Goal: Ask a question

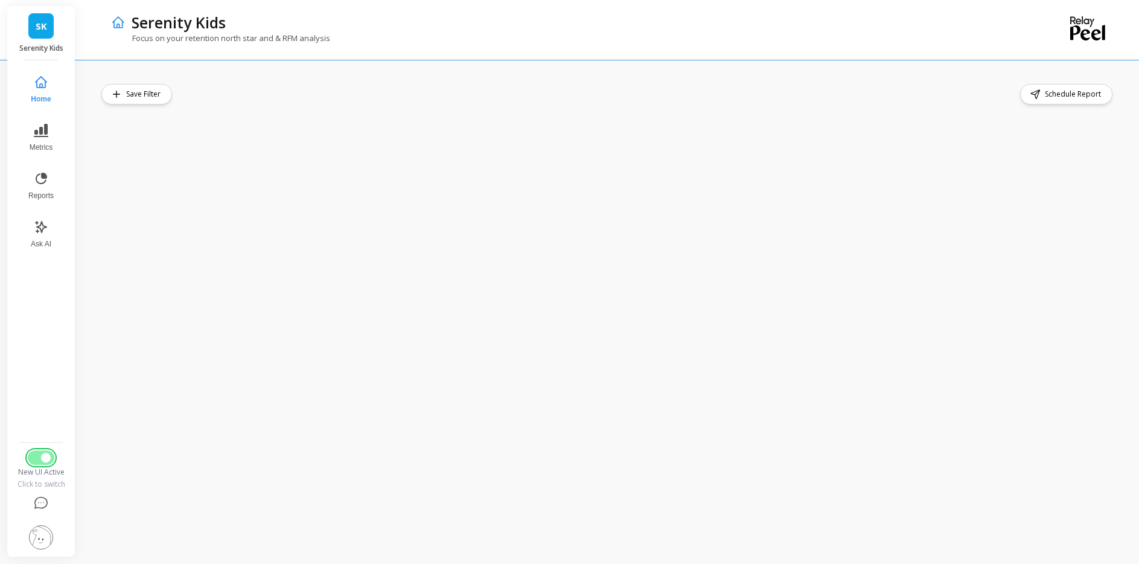
click at [51, 453] on span "Switch to Legacy UI" at bounding box center [46, 458] width 10 height 10
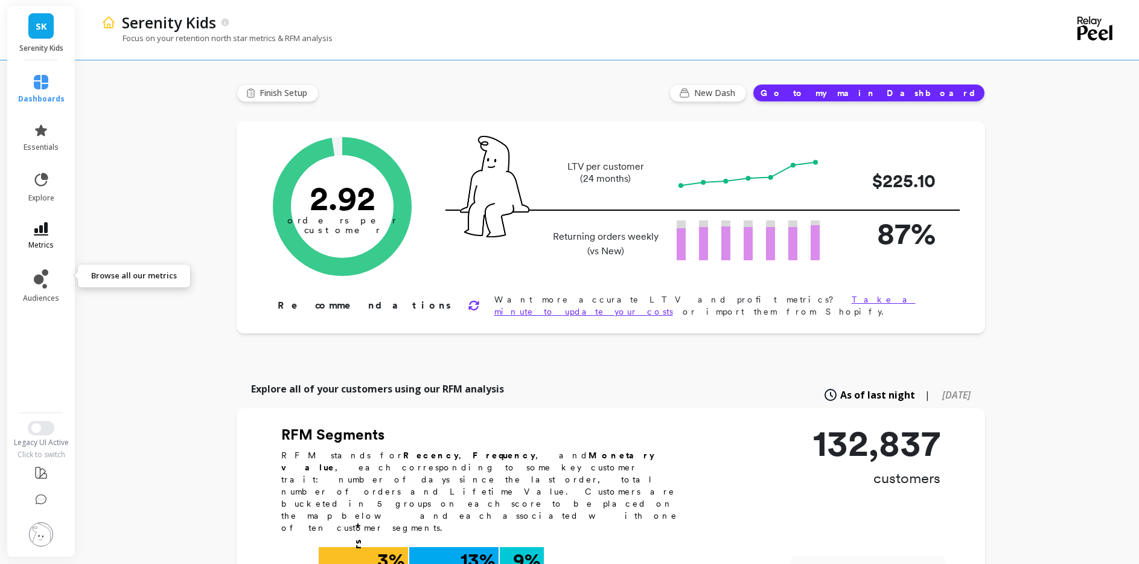
click at [48, 235] on icon at bounding box center [41, 228] width 14 height 13
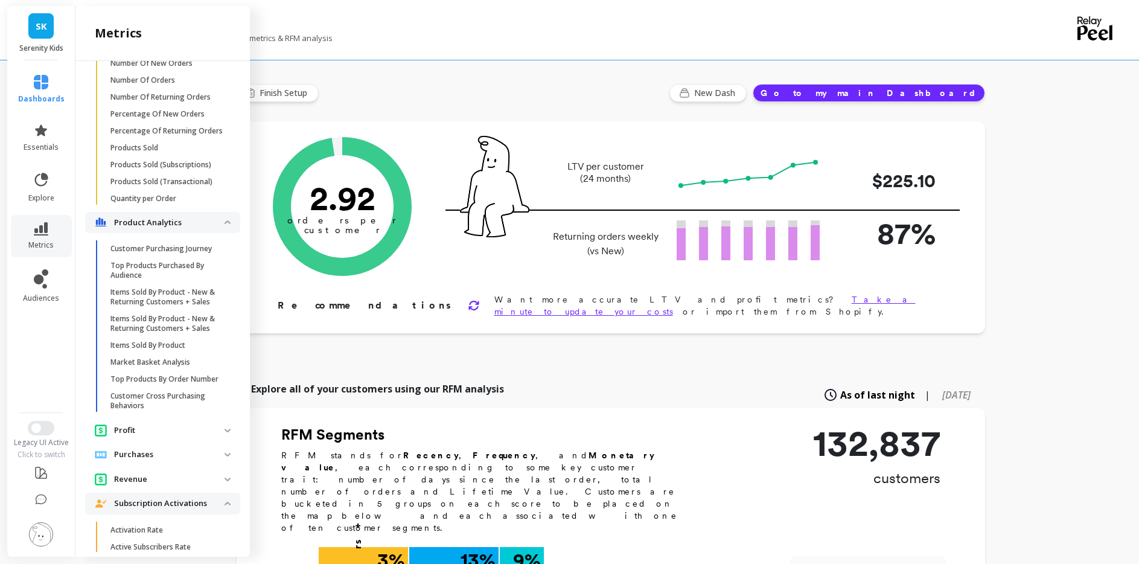
scroll to position [1600, 0]
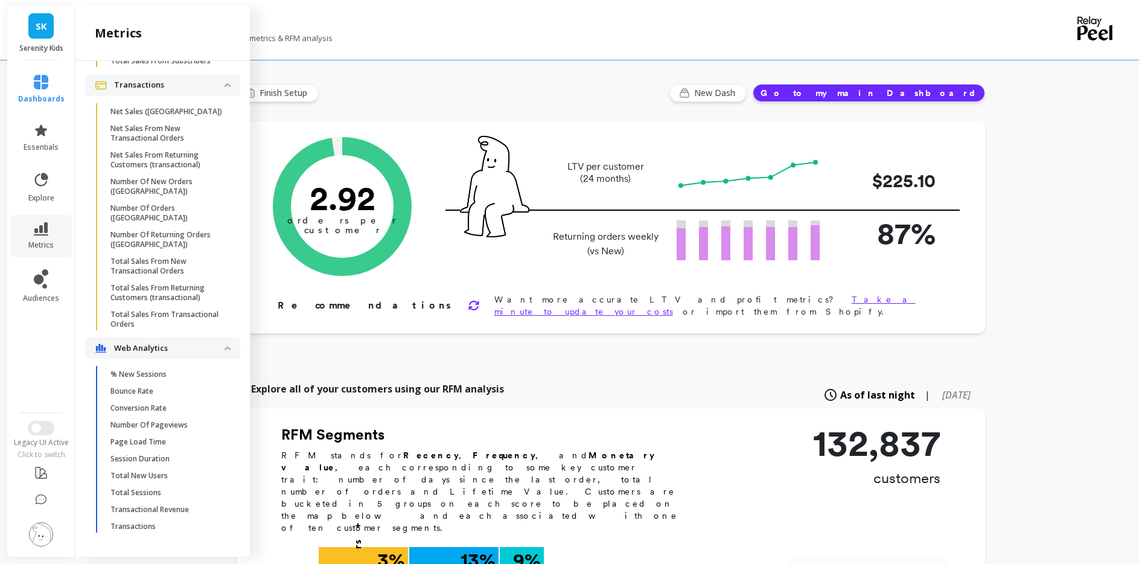
scroll to position [2275, 0]
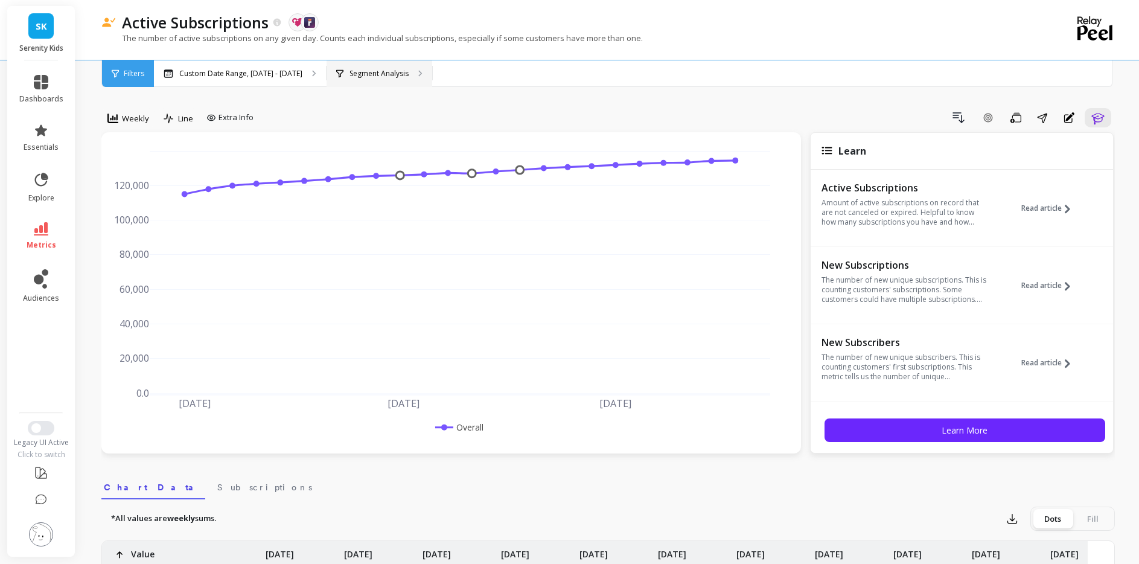
click at [409, 77] on p "Segment Analysis" at bounding box center [379, 74] width 59 height 10
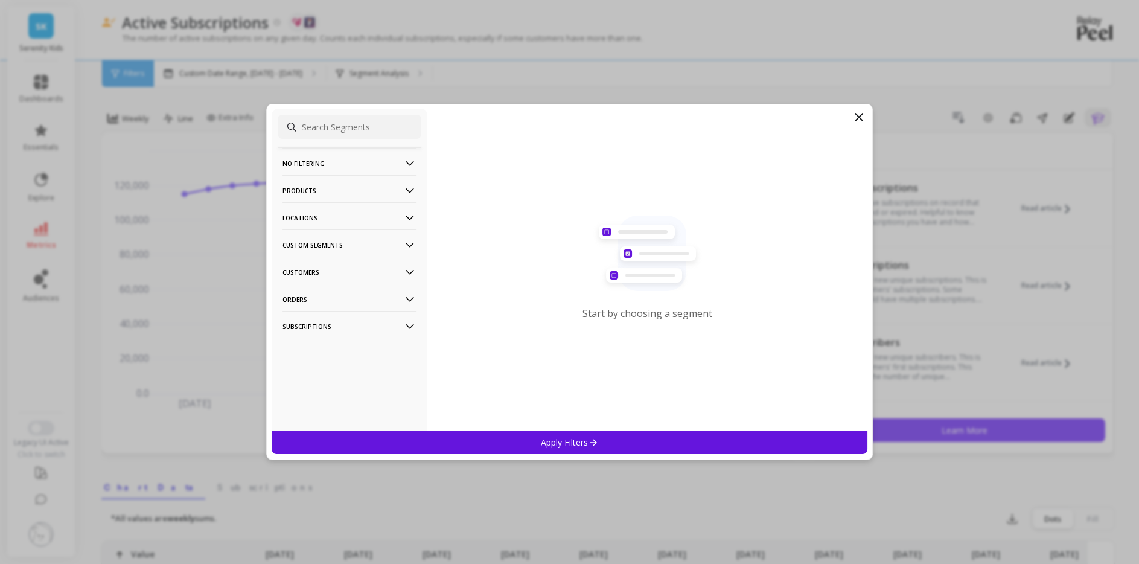
click at [373, 191] on p "Products" at bounding box center [350, 190] width 134 height 31
click at [340, 310] on p "Custom Segments" at bounding box center [350, 307] width 134 height 31
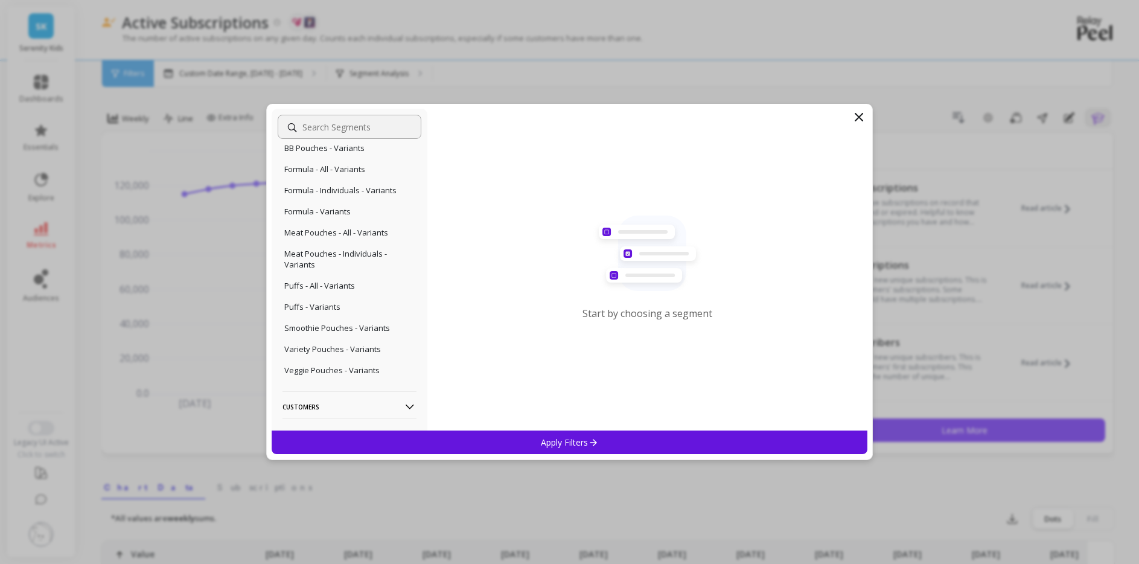
scroll to position [280, 0]
click at [351, 327] on p "Smoothie Pouches - Variants" at bounding box center [337, 327] width 106 height 11
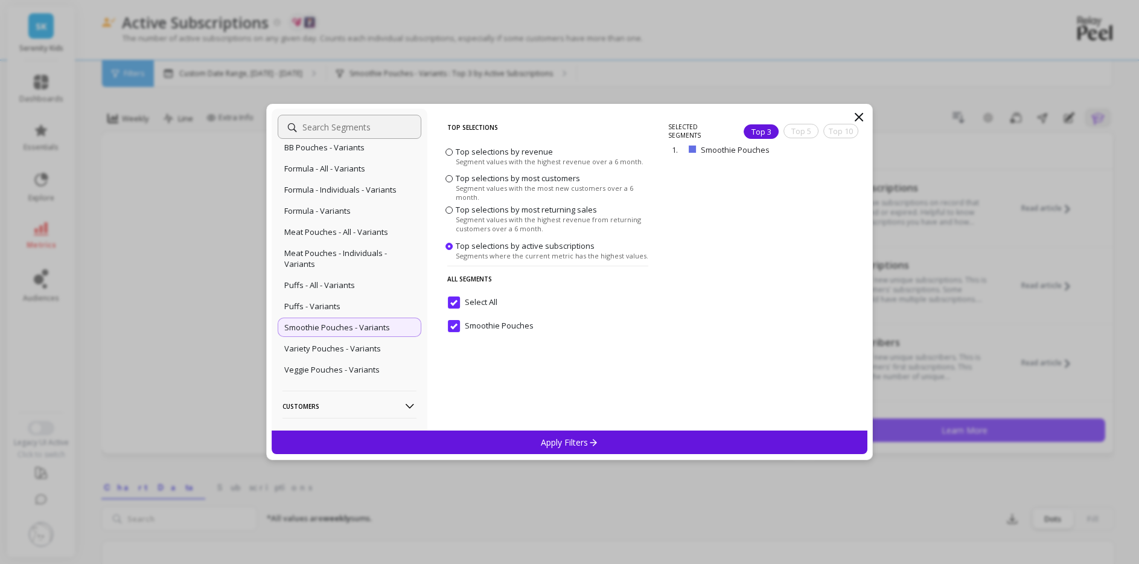
click at [456, 301] on input "Select All" at bounding box center [473, 302] width 50 height 12
click at [458, 321] on Pouches "Smoothie Pouches" at bounding box center [491, 326] width 86 height 12
click at [478, 437] on div "Apply Filters" at bounding box center [570, 443] width 597 height 24
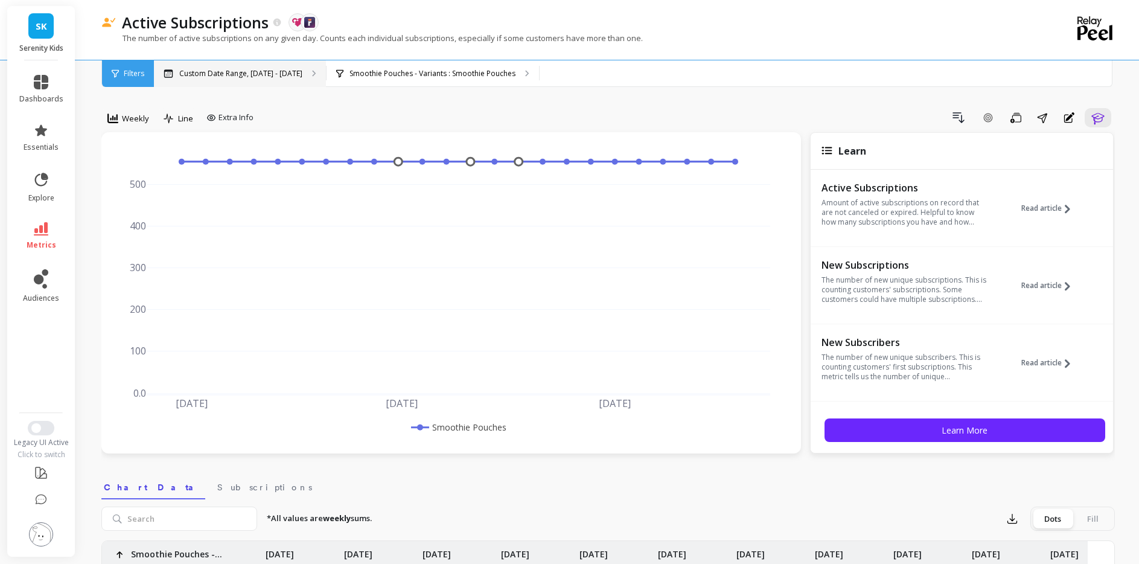
click at [303, 77] on p "Custom Date Range, May 1 - Oct 7" at bounding box center [240, 74] width 123 height 10
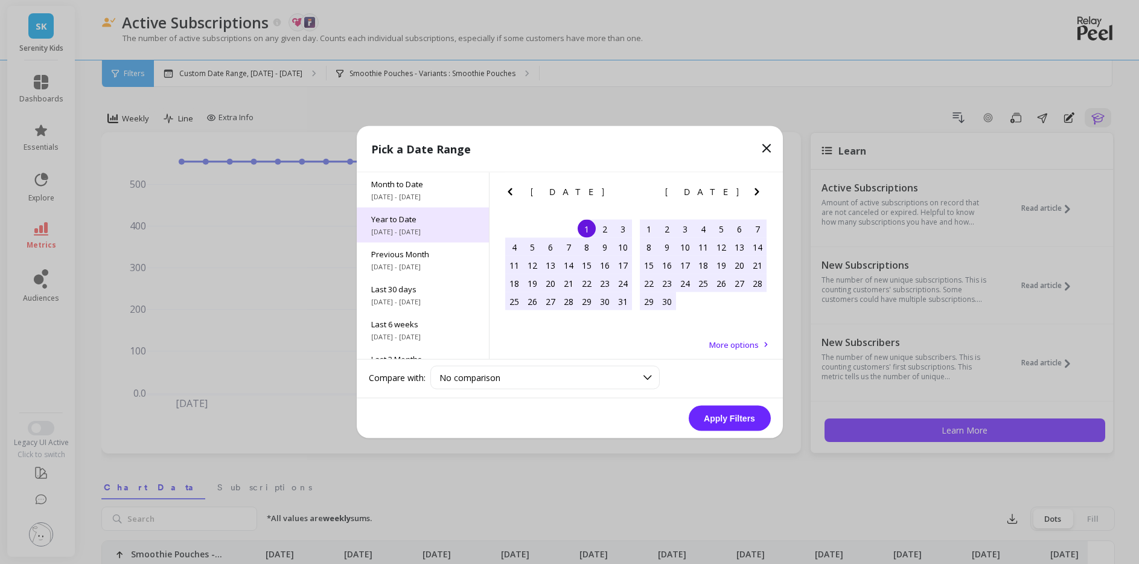
click at [402, 237] on span "1/1/2025 - 10/8/2025" at bounding box center [422, 232] width 103 height 10
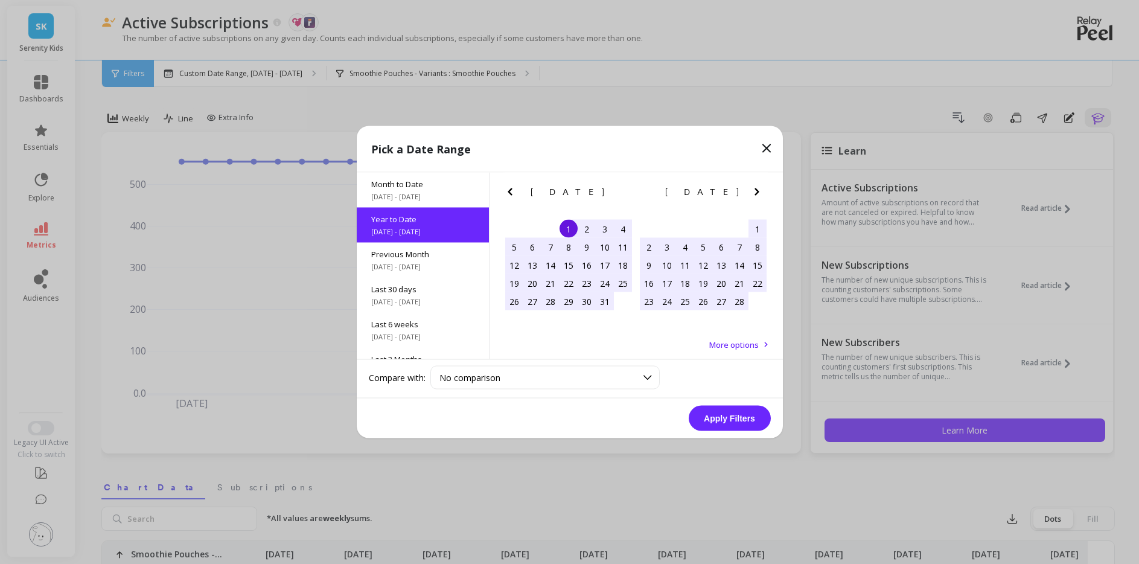
click at [700, 420] on button "Apply Filters" at bounding box center [730, 418] width 82 height 25
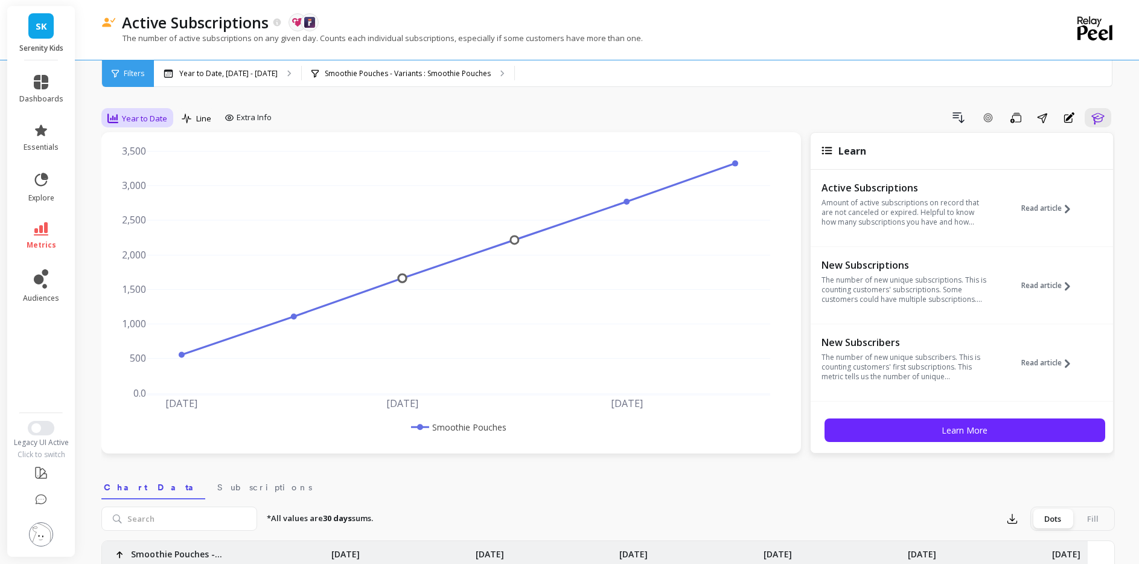
click at [167, 124] on span "Year to Date" at bounding box center [144, 118] width 45 height 11
click at [155, 220] on div "Monthly" at bounding box center [146, 214] width 69 height 11
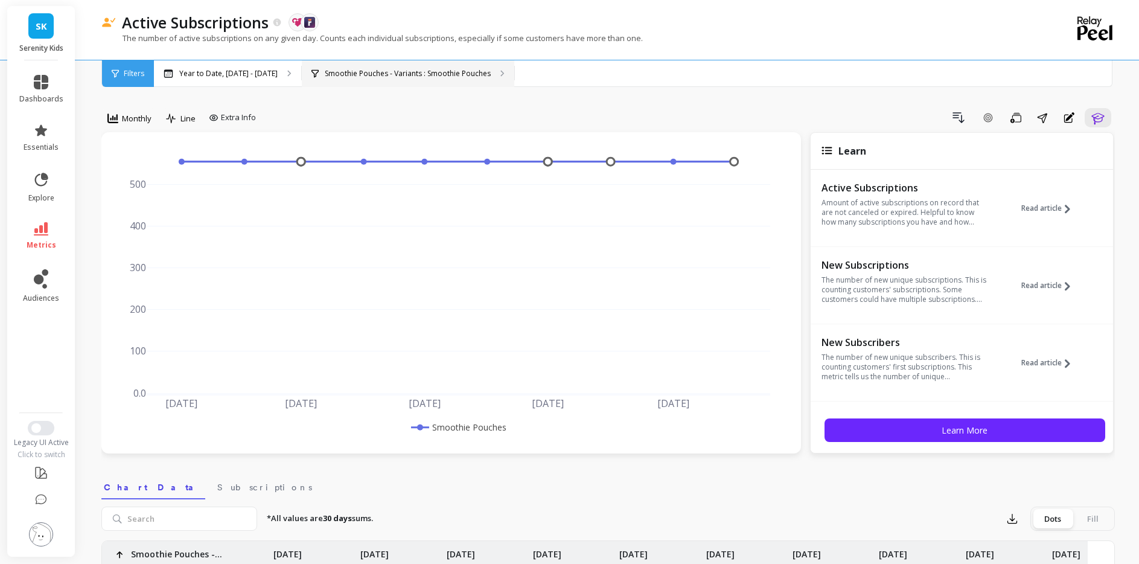
click at [488, 72] on p "Smoothie Pouches - Variants : Smoothie Pouches" at bounding box center [408, 74] width 166 height 10
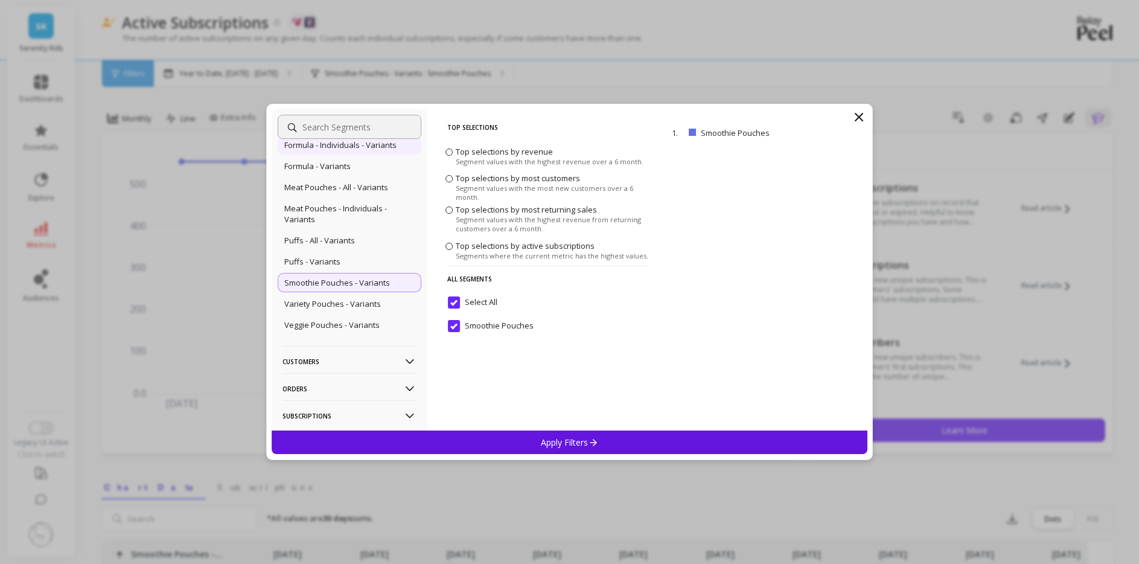
scroll to position [237, 0]
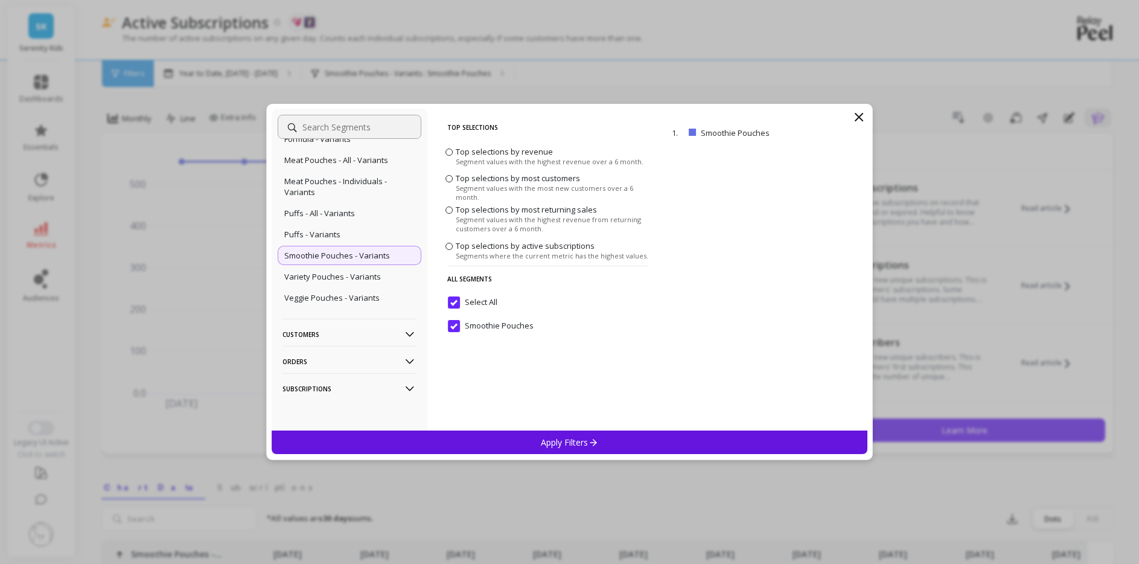
click at [380, 389] on p "Subscriptions" at bounding box center [350, 388] width 134 height 31
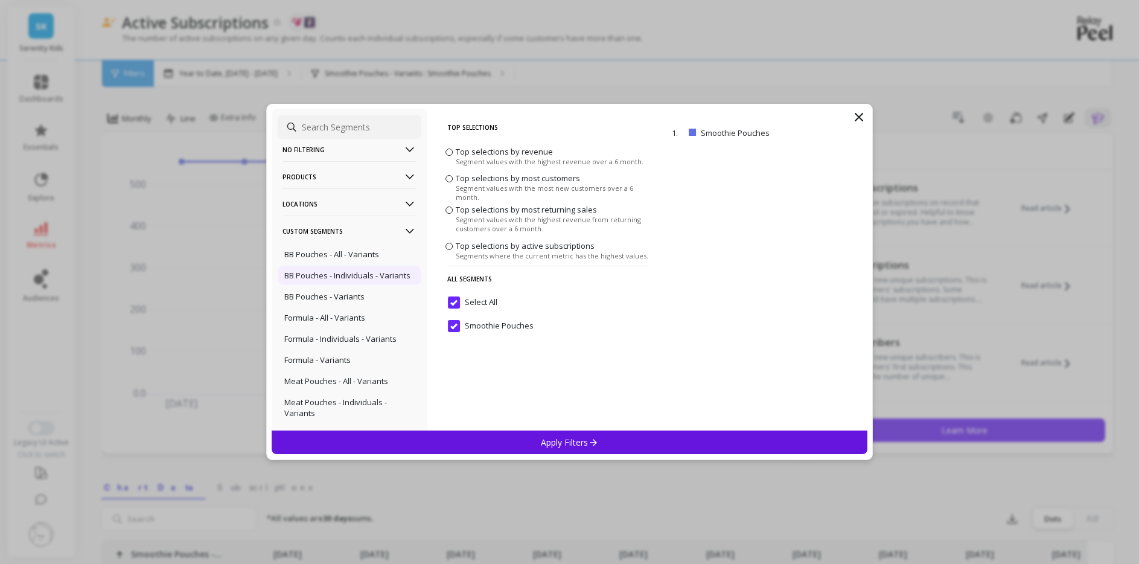
scroll to position [0, 0]
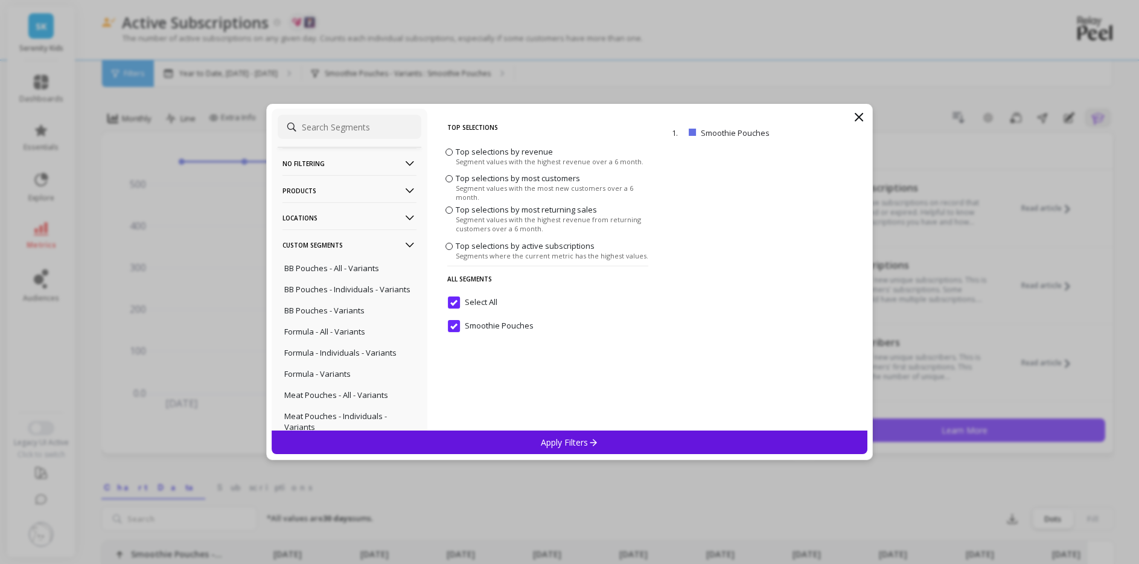
click at [364, 190] on p "Products" at bounding box center [350, 190] width 134 height 31
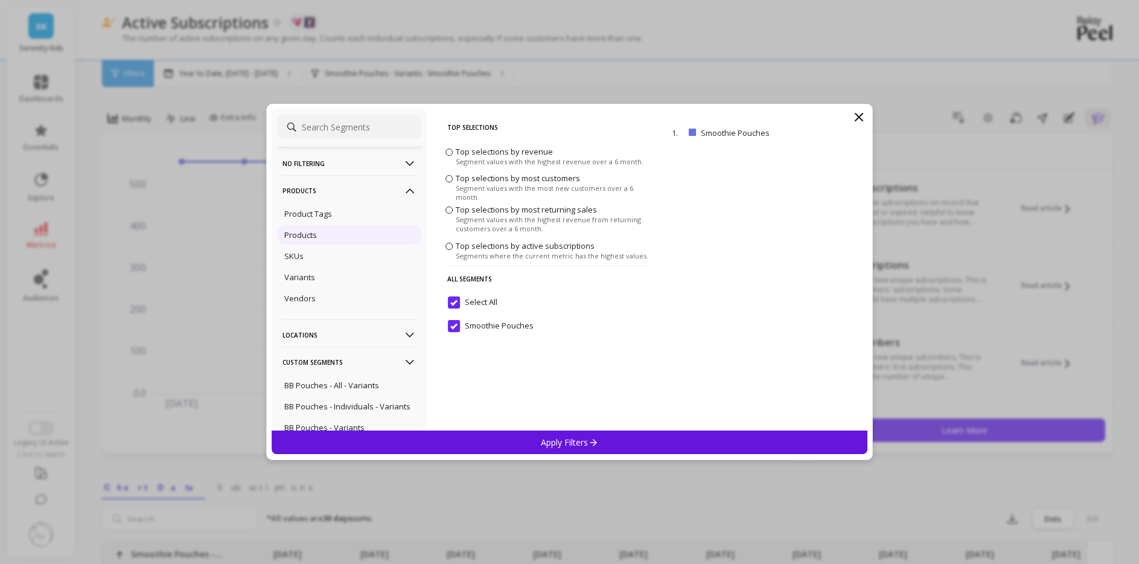
click at [309, 235] on p "Products" at bounding box center [300, 234] width 33 height 11
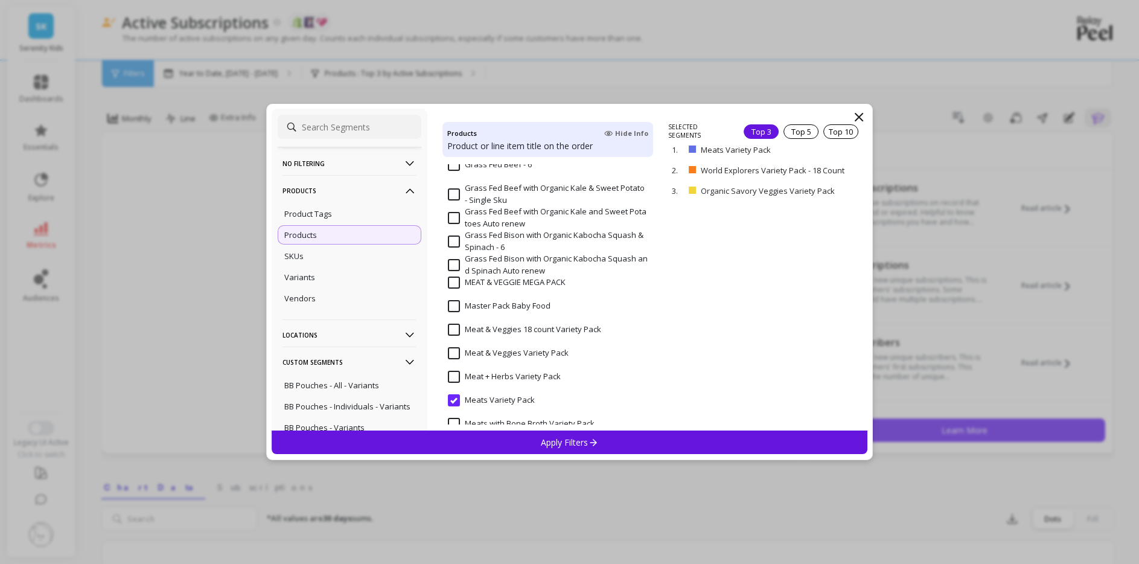
scroll to position [2127, 0]
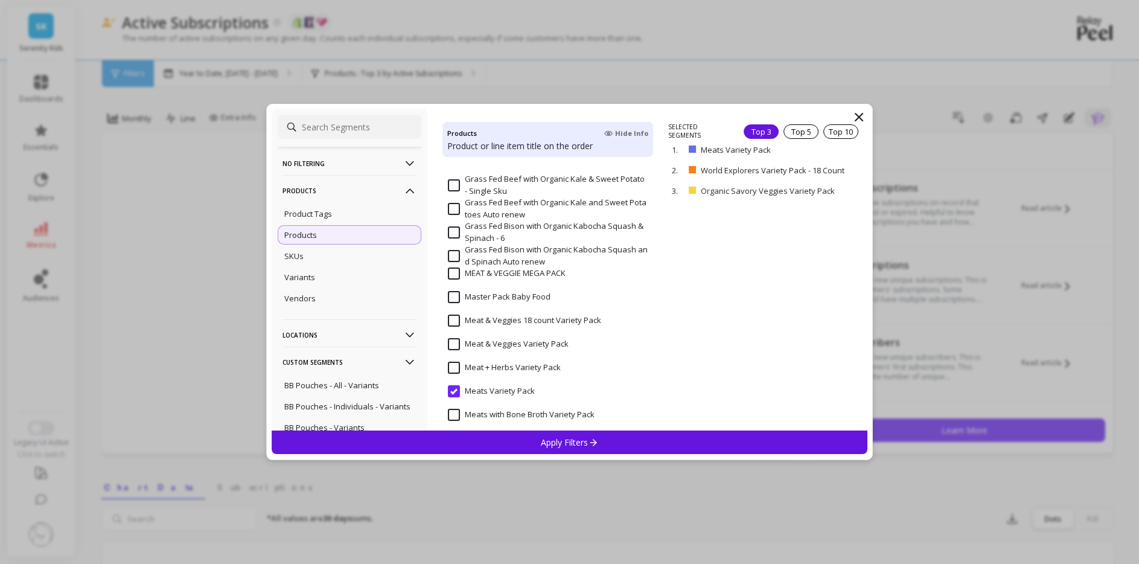
click at [447, 435] on div "Apply Filters" at bounding box center [570, 443] width 597 height 24
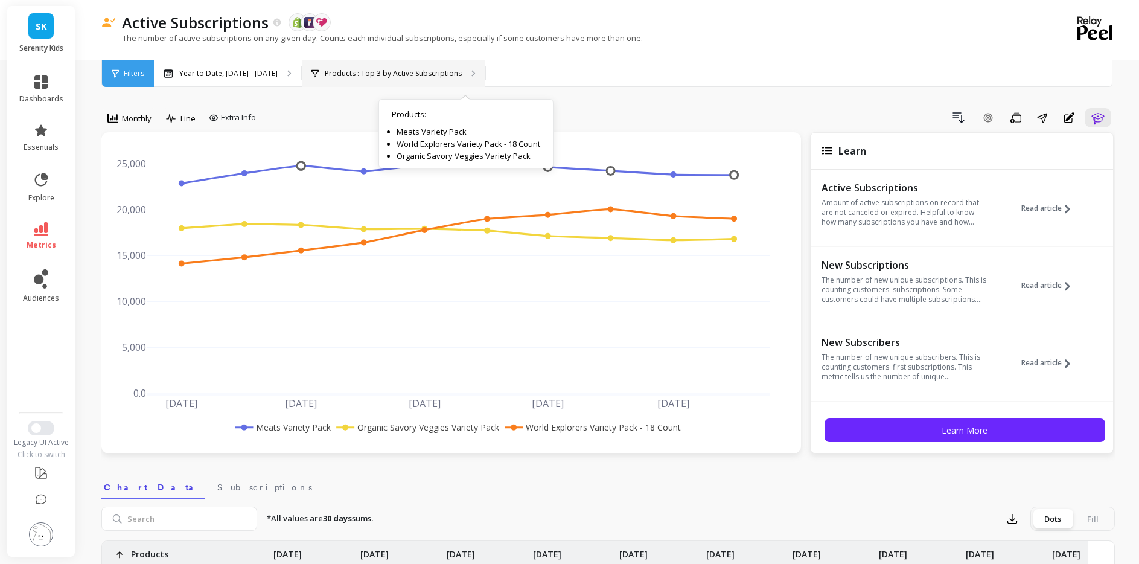
click at [394, 72] on p "Products : Top 3 by Active Subscriptions" at bounding box center [393, 74] width 137 height 10
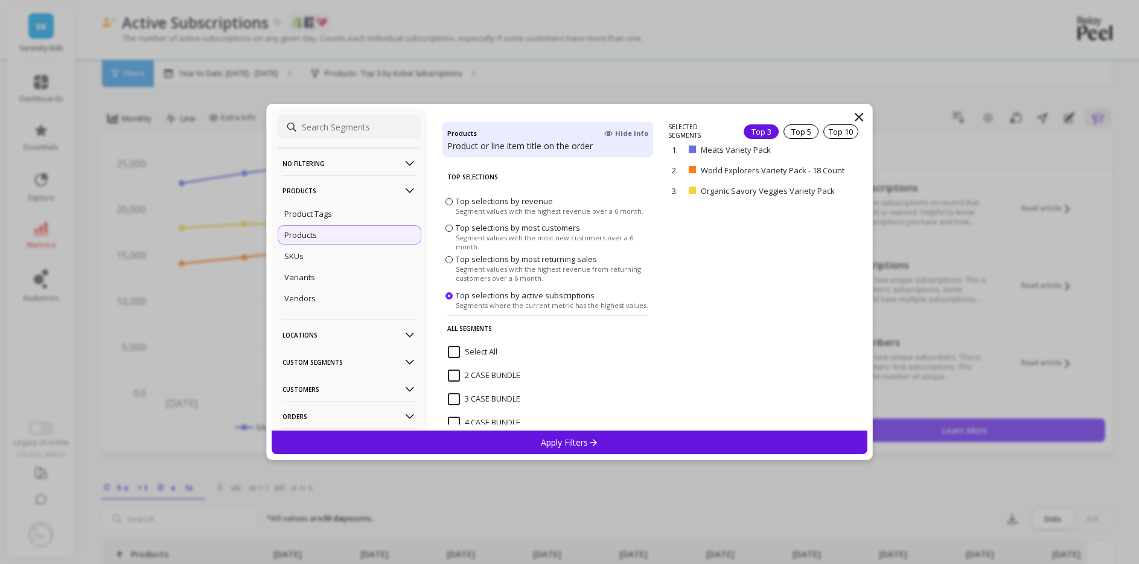
click at [453, 204] on label "Top selections by revenue Segment values with the highest revenue over a 6 mont…" at bounding box center [545, 206] width 198 height 20
click at [0, 0] on input "Top selections by revenue Segment values with the highest revenue over a 6 mont…" at bounding box center [0, 0] width 0 height 0
click at [531, 441] on div "Apply Filters" at bounding box center [570, 443] width 597 height 24
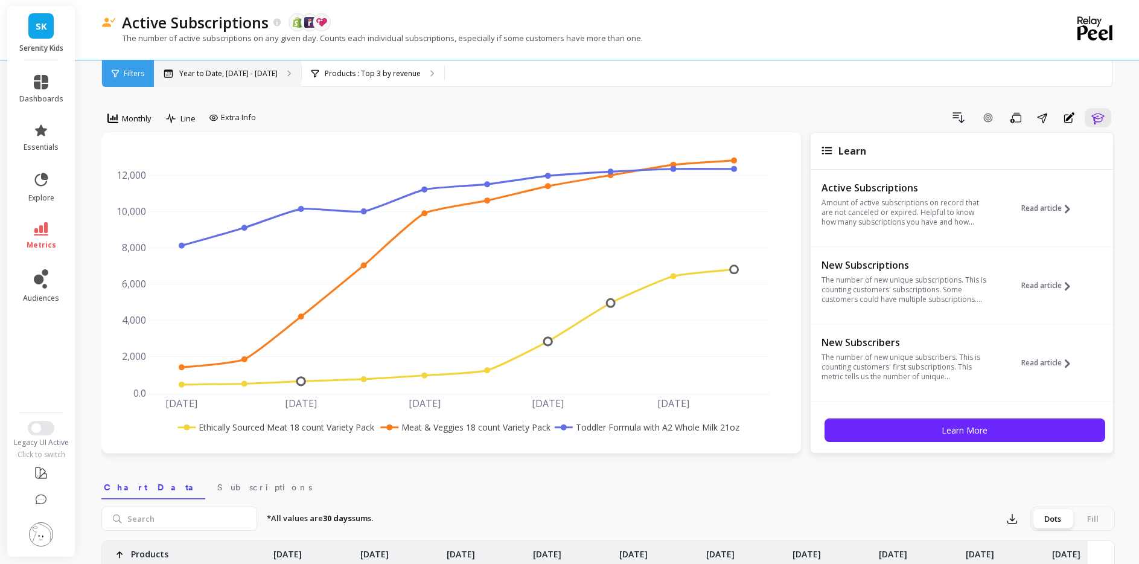
click at [278, 78] on p "Year to Date, Jan 1 - Oct 8" at bounding box center [228, 74] width 98 height 10
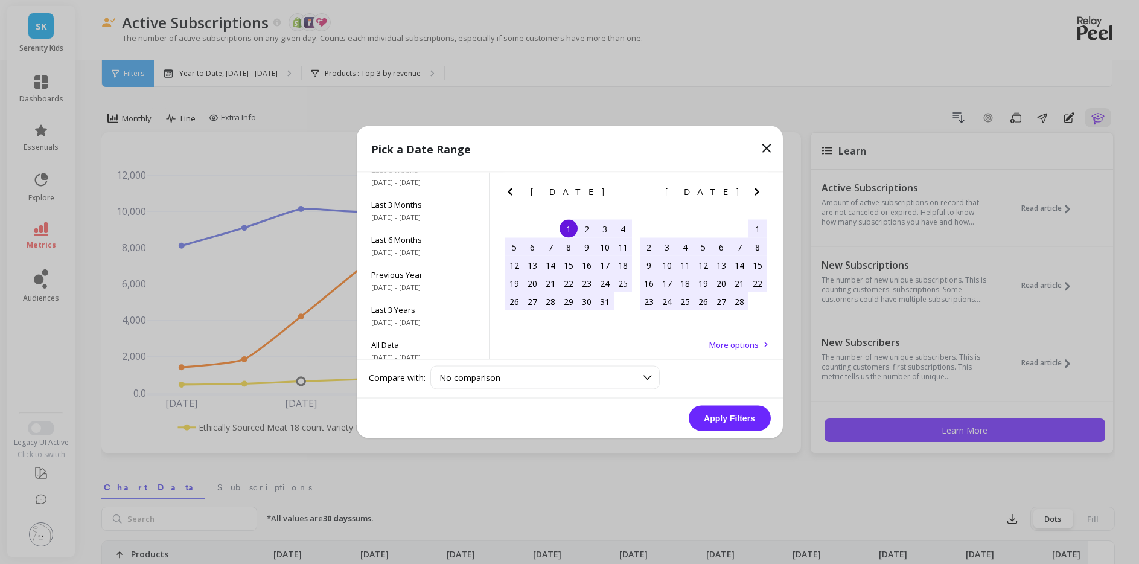
scroll to position [156, 0]
click at [424, 244] on span "Last 6 Months" at bounding box center [422, 238] width 103 height 11
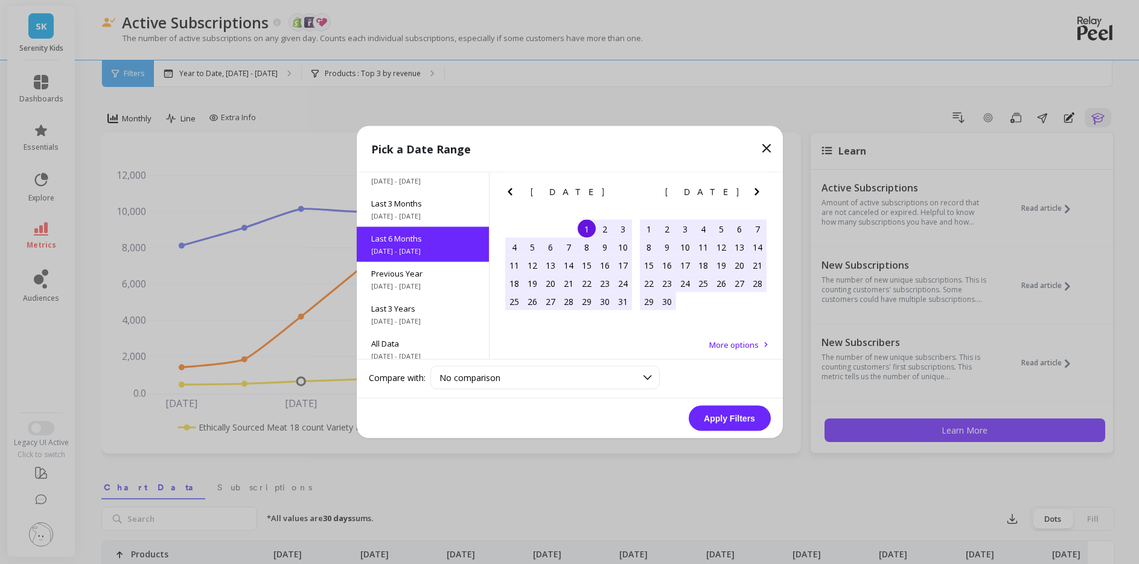
scroll to position [158, 0]
click at [734, 422] on button "Apply Filters" at bounding box center [730, 418] width 82 height 25
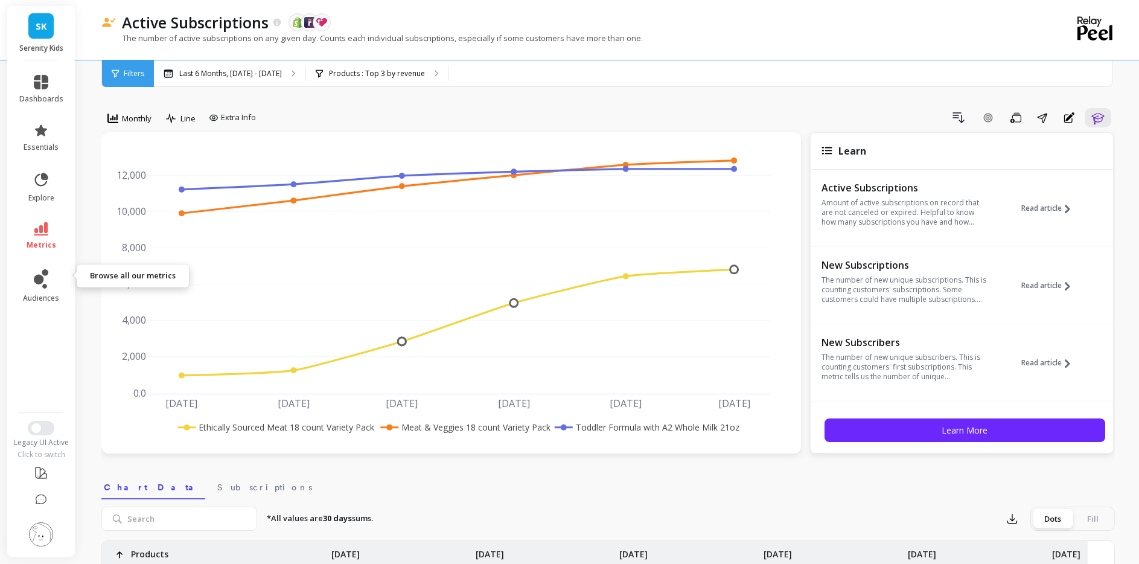
click at [50, 250] on link "metrics" at bounding box center [41, 236] width 44 height 28
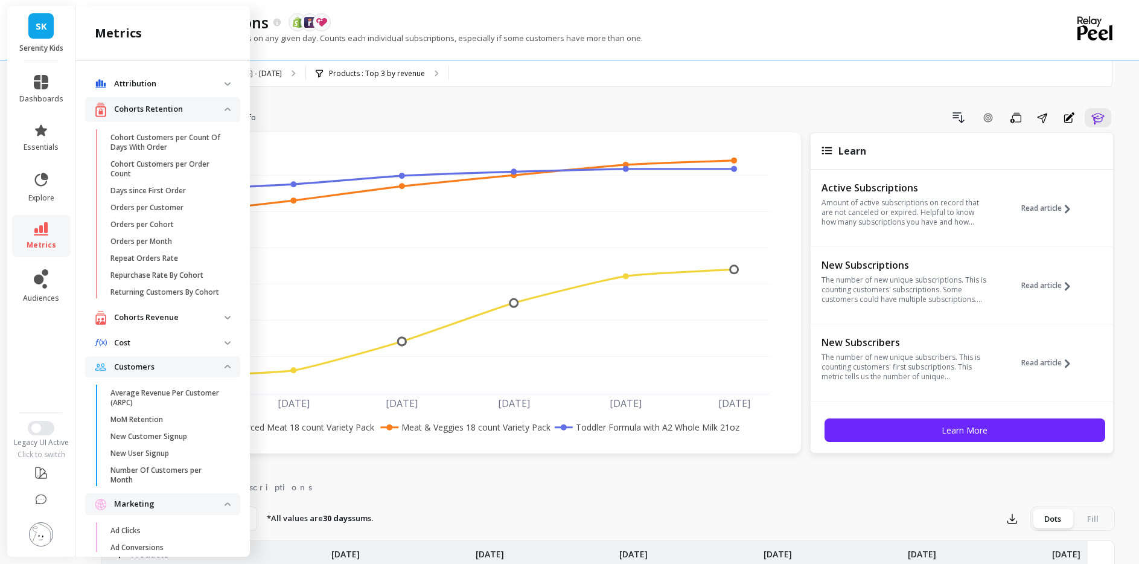
scroll to position [2275, 0]
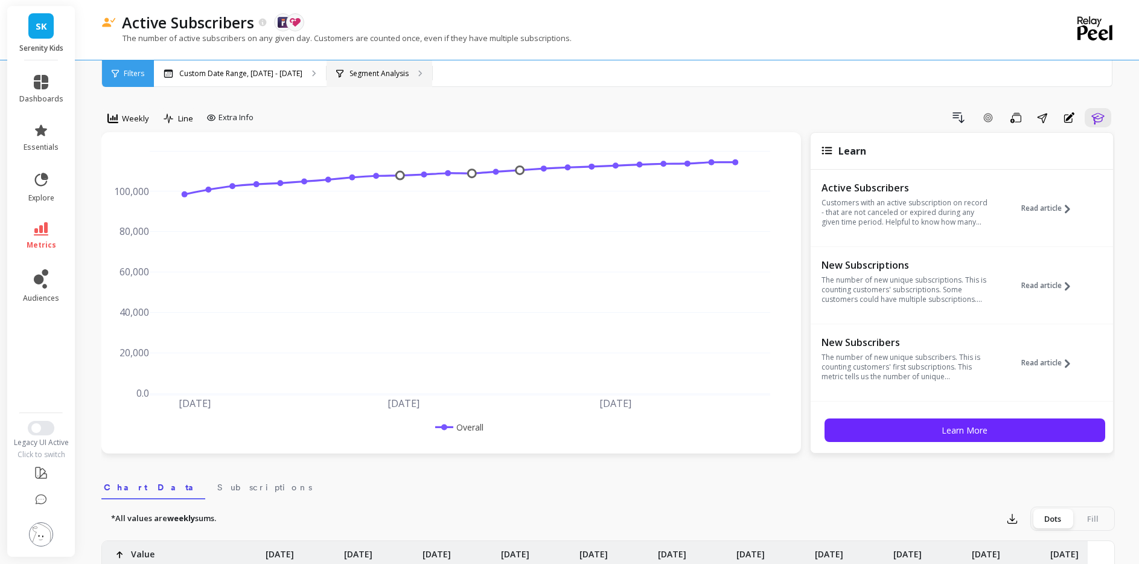
click at [432, 82] on div "Segment Analysis" at bounding box center [380, 73] width 106 height 27
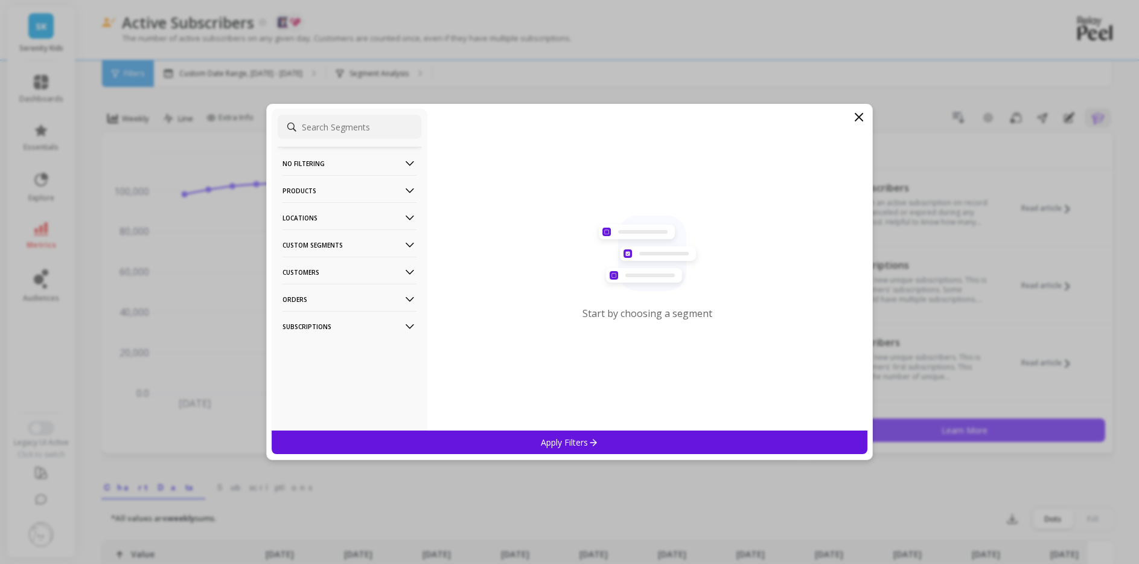
click at [368, 195] on p "Products" at bounding box center [350, 190] width 134 height 31
click at [318, 231] on div "Products" at bounding box center [350, 234] width 144 height 19
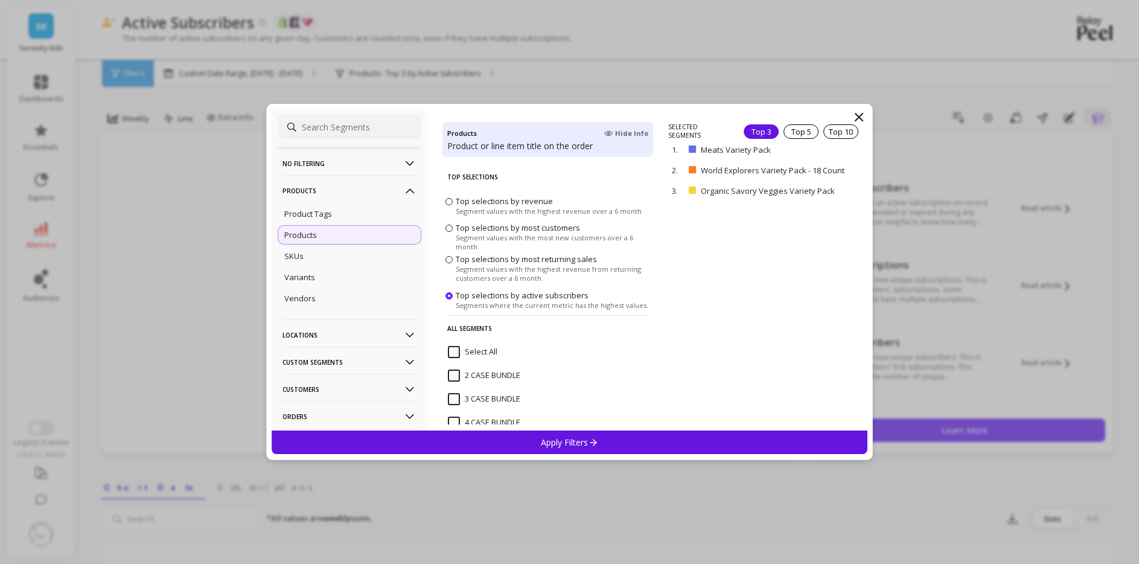
click at [532, 437] on div "Apply Filters" at bounding box center [570, 443] width 597 height 24
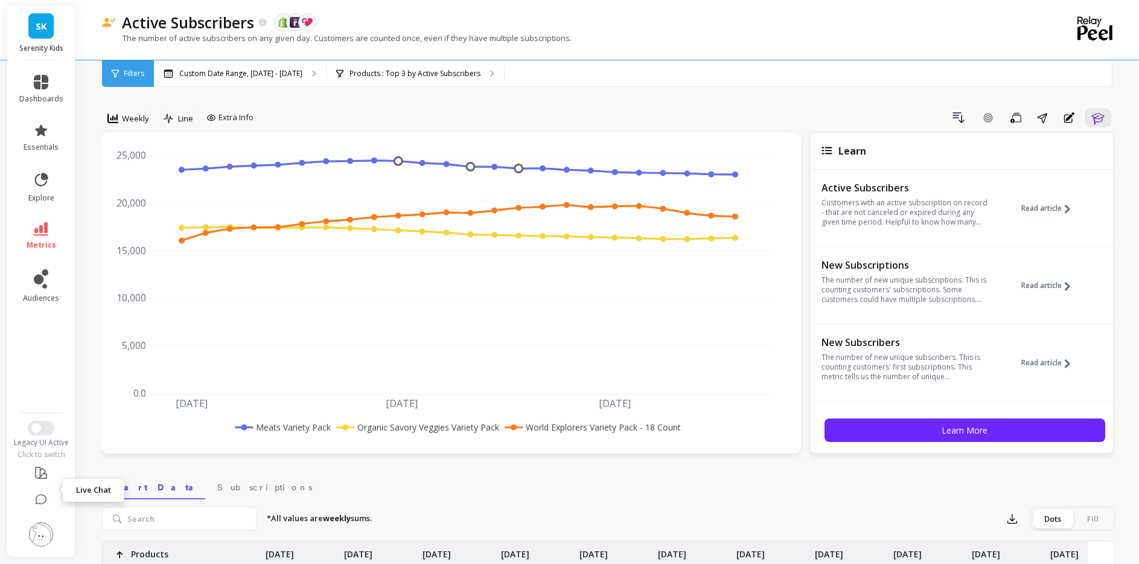
click at [46, 495] on icon at bounding box center [41, 499] width 10 height 9
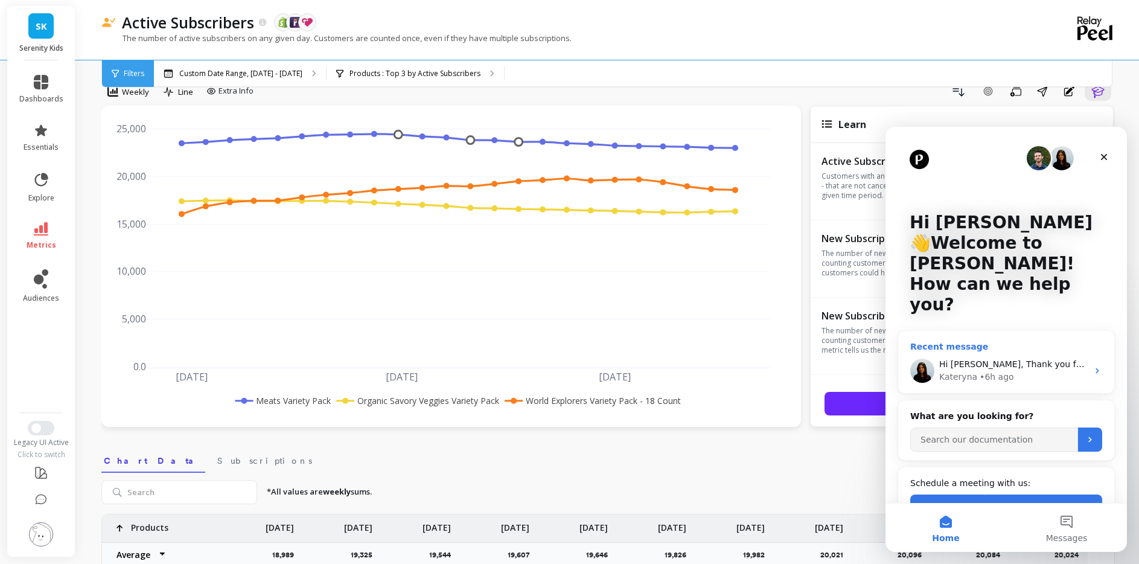
scroll to position [27, 0]
click at [48, 99] on link "dashboards" at bounding box center [41, 89] width 44 height 29
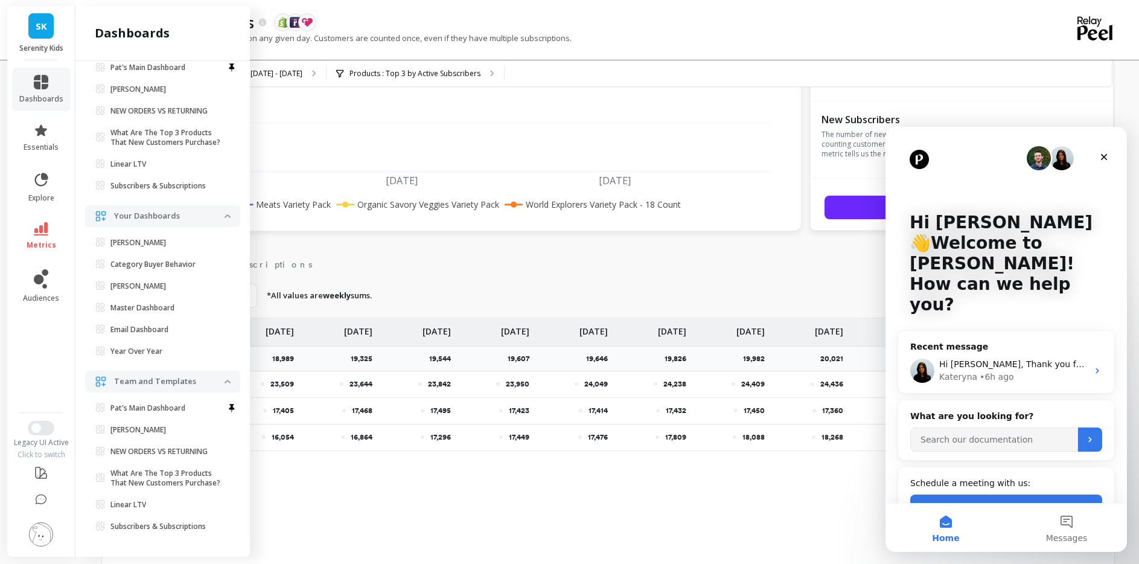
scroll to position [229, 0]
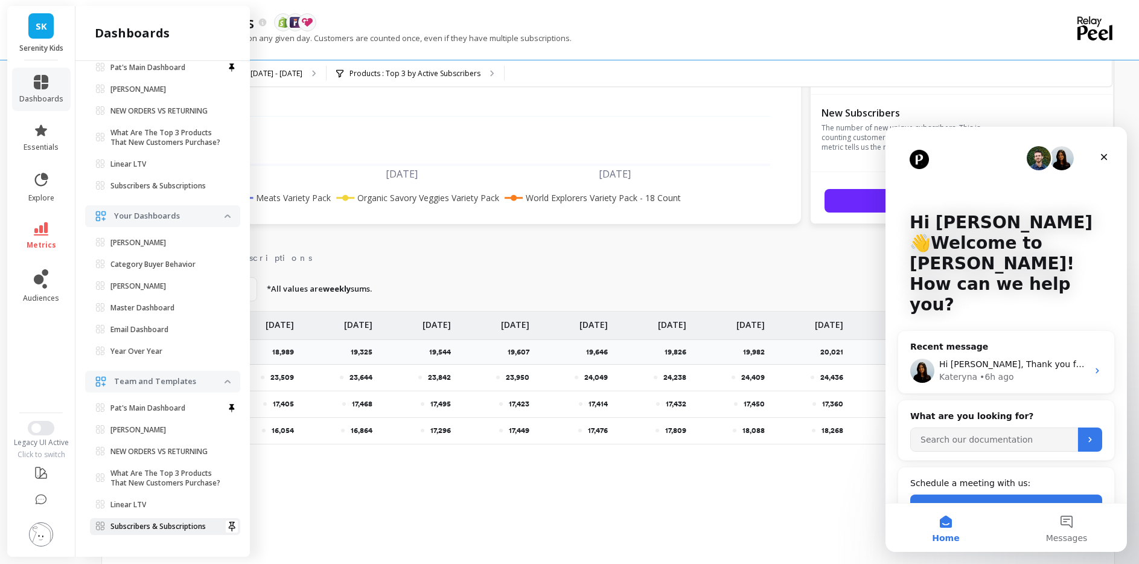
click at [171, 522] on p "Subscribers & Subscriptions" at bounding box center [158, 527] width 95 height 10
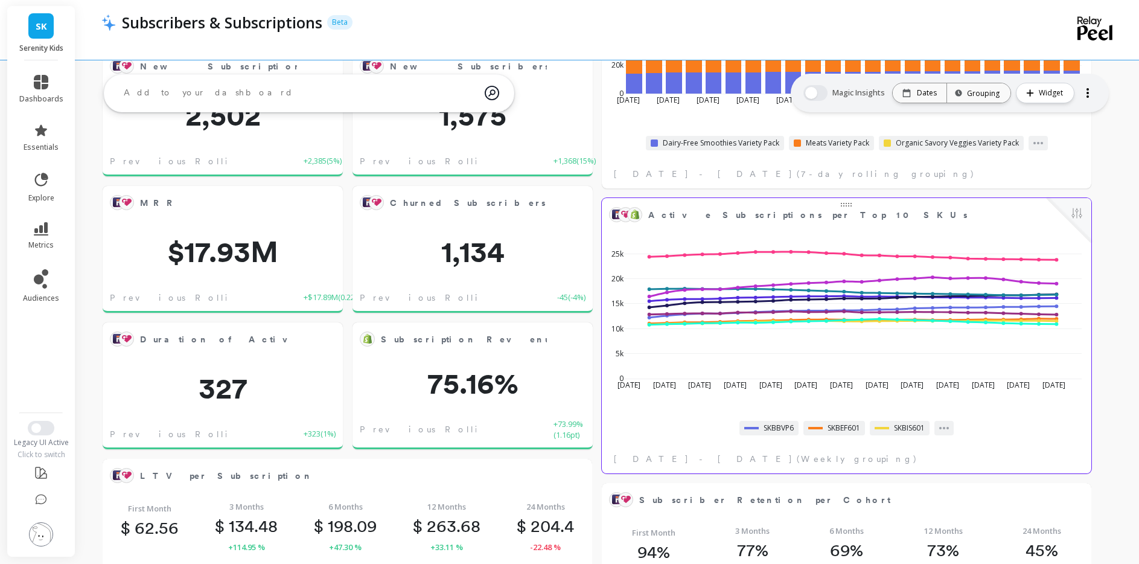
scroll to position [212, 0]
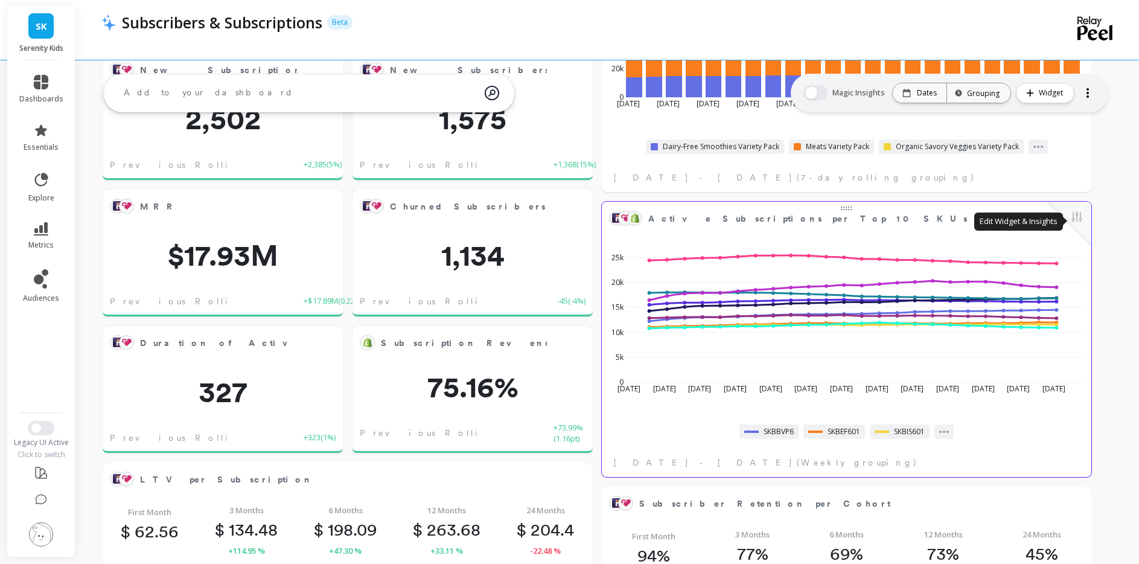
click at [1084, 213] on button at bounding box center [1077, 218] width 14 height 17
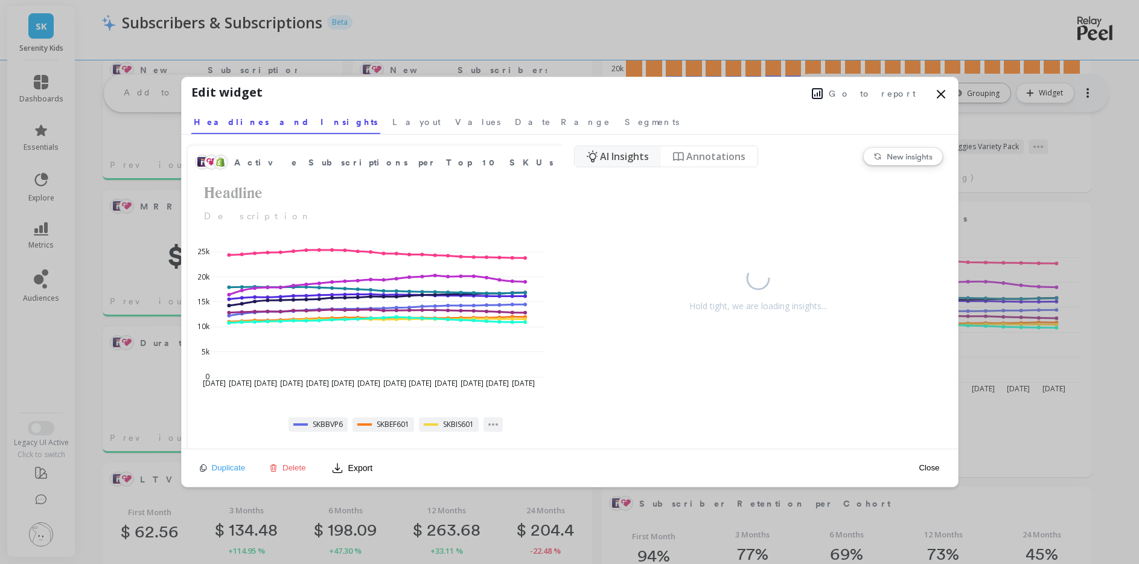
click at [873, 93] on span "Go to report" at bounding box center [872, 94] width 87 height 12
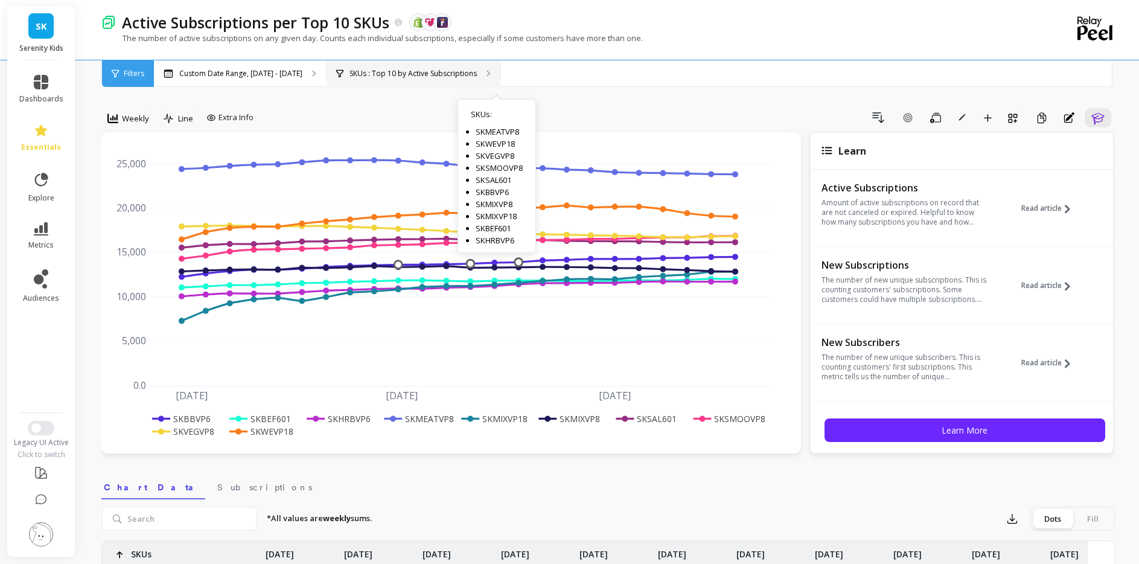
click at [477, 69] on p "SKUs : Top 10 by Active Subscriptions" at bounding box center [413, 74] width 127 height 10
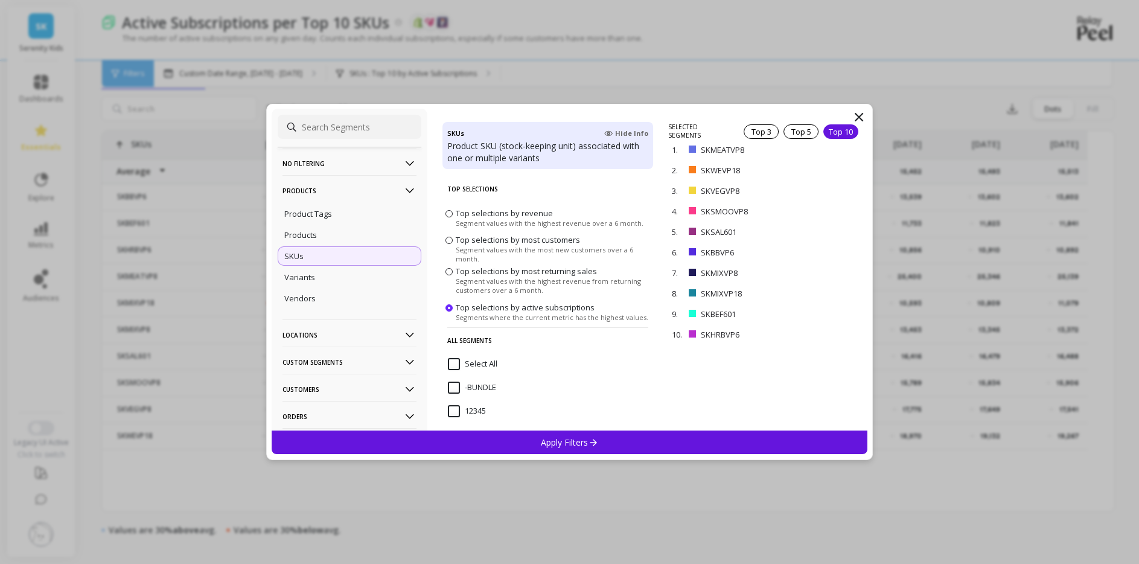
click at [455, 370] on input "Select All" at bounding box center [473, 364] width 50 height 12
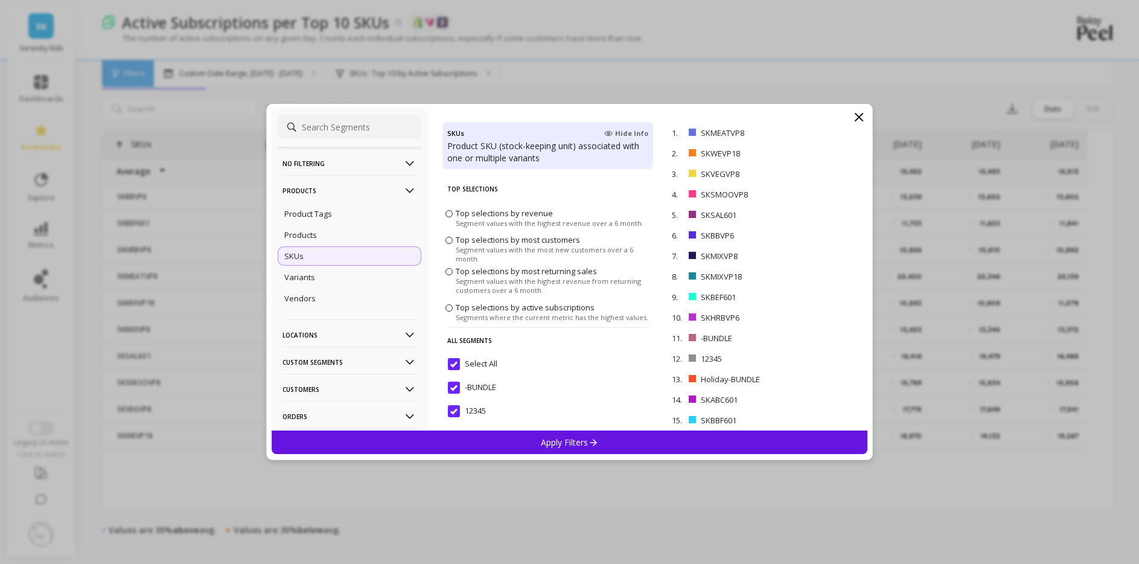
click at [502, 440] on div "Apply Filters" at bounding box center [570, 443] width 597 height 24
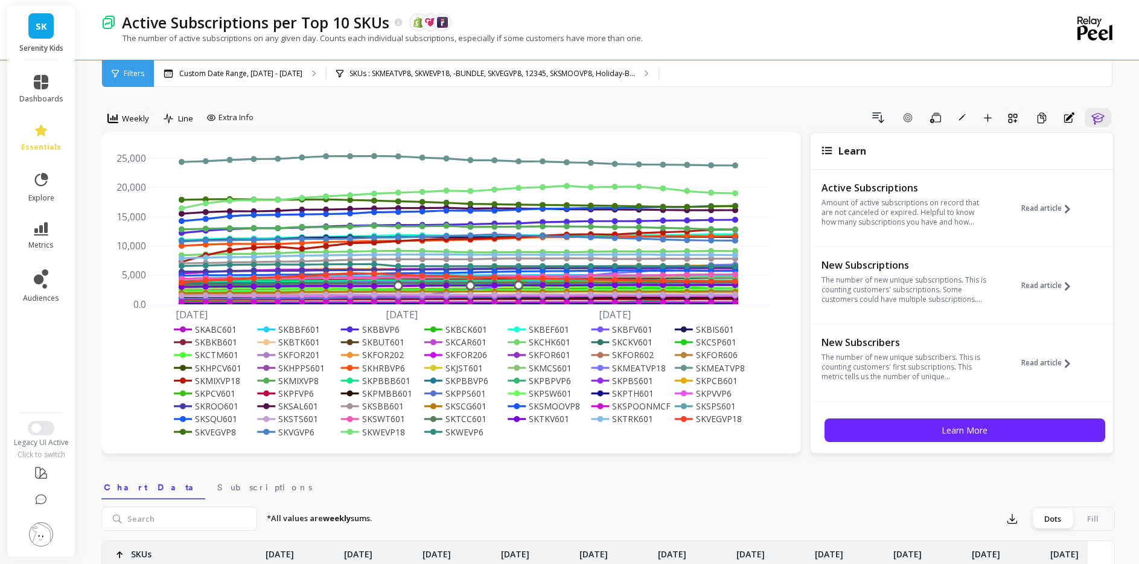
click at [639, 412] on rect at bounding box center [630, 406] width 82 height 13
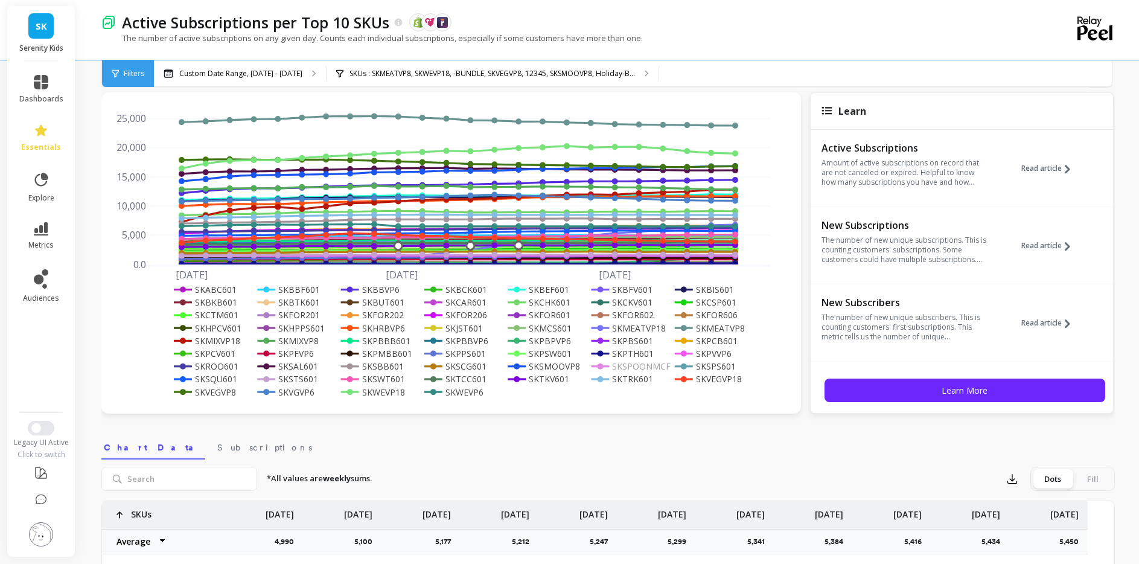
scroll to position [41, 0]
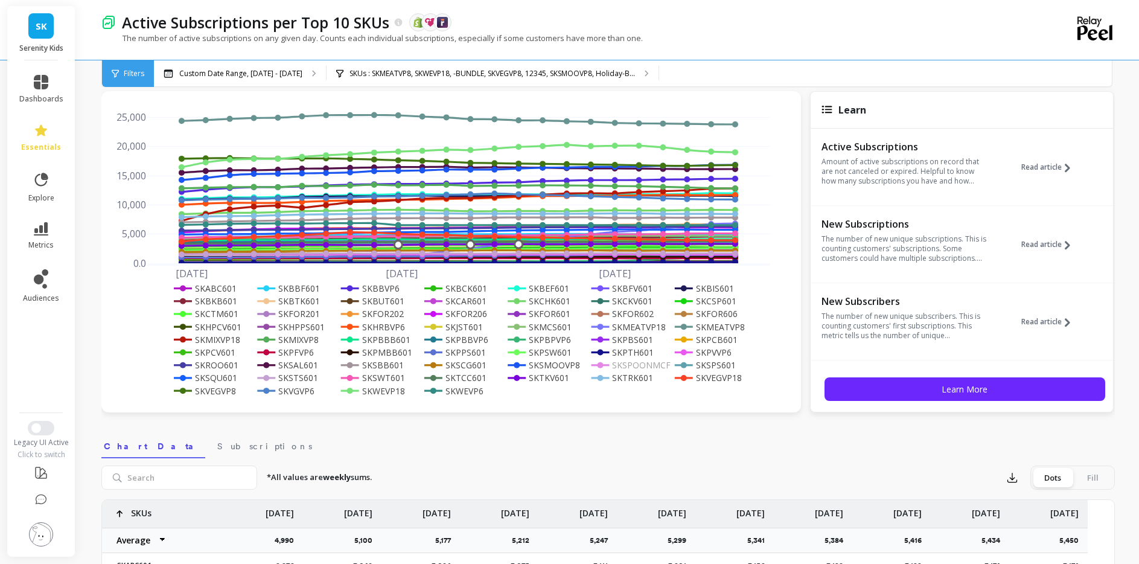
click at [575, 371] on rect at bounding box center [543, 365] width 76 height 13
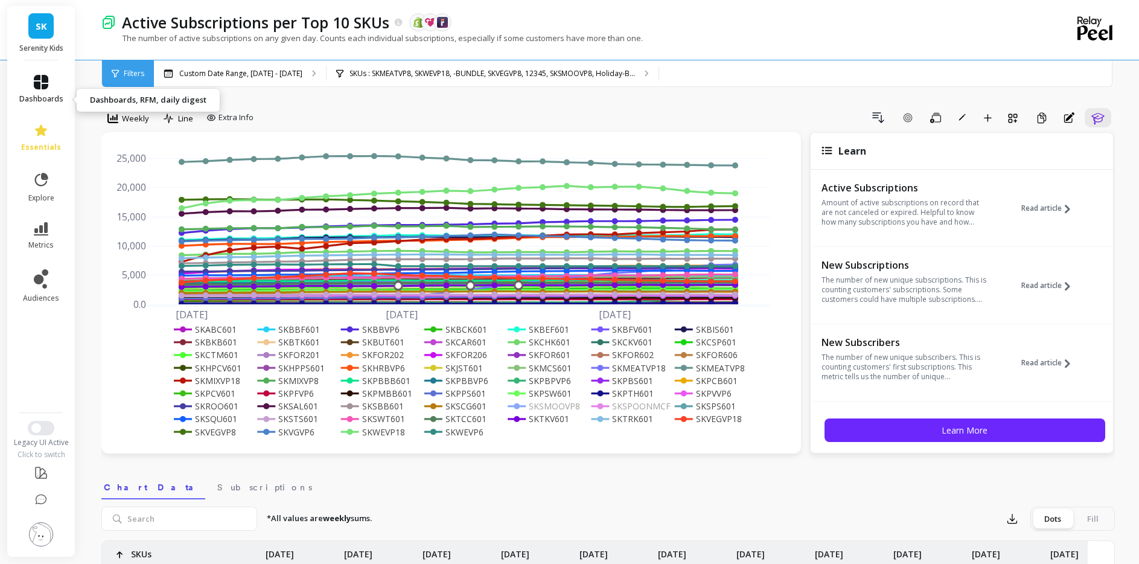
click at [47, 89] on icon at bounding box center [41, 82] width 14 height 14
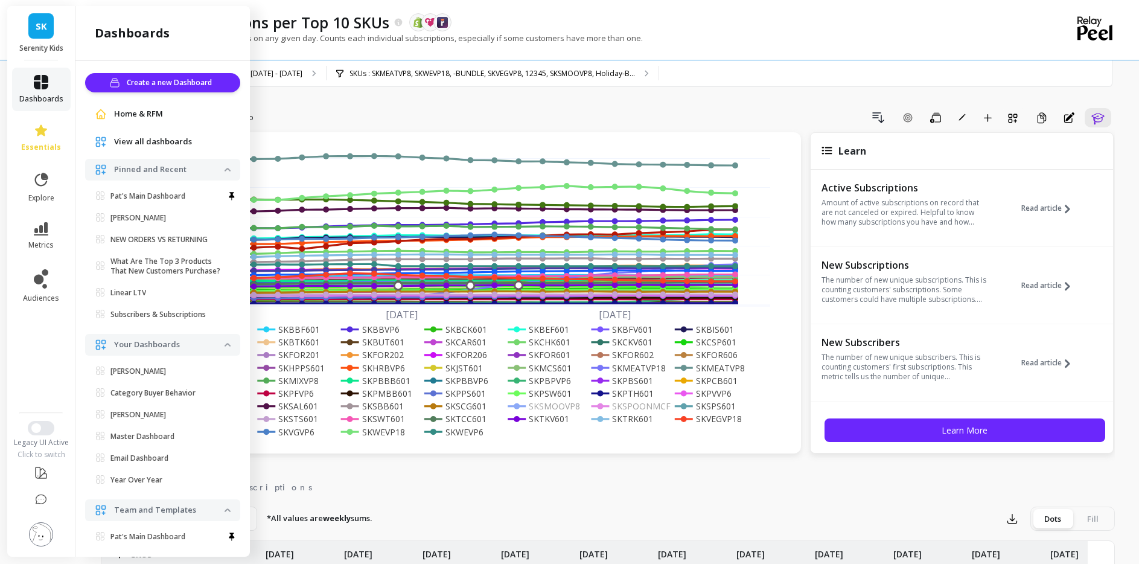
scroll to position [359, 0]
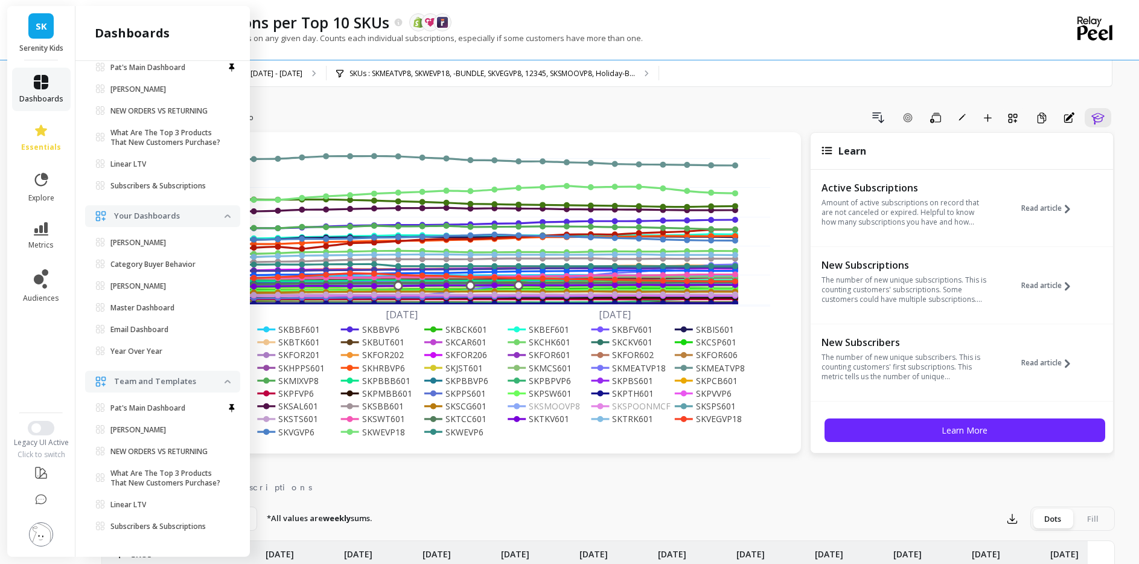
click at [48, 89] on icon at bounding box center [41, 82] width 14 height 14
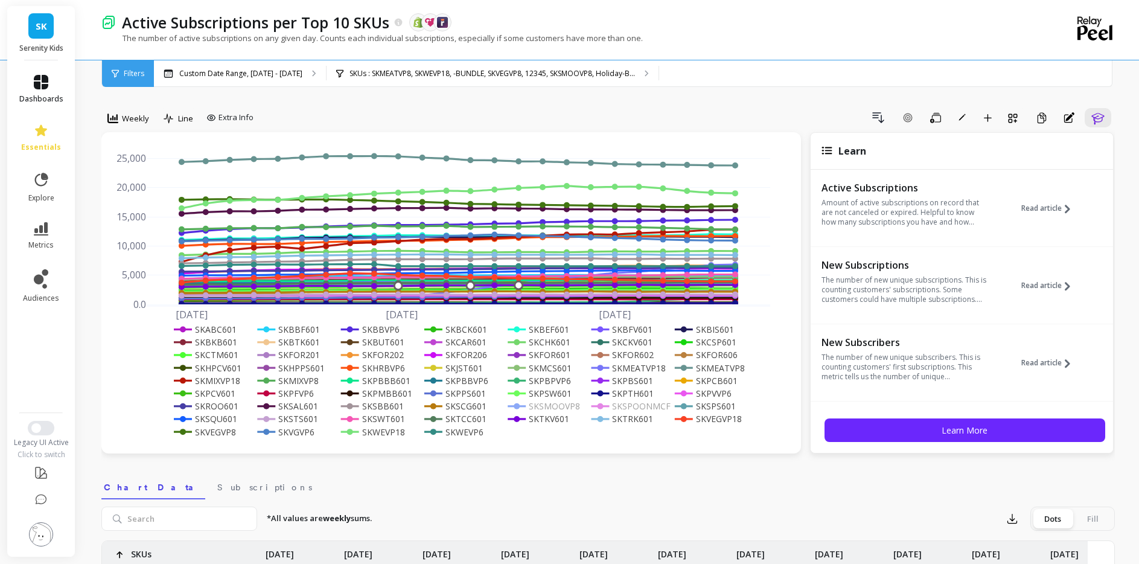
scroll to position [0, 0]
click at [44, 100] on link "dashboards" at bounding box center [41, 89] width 44 height 29
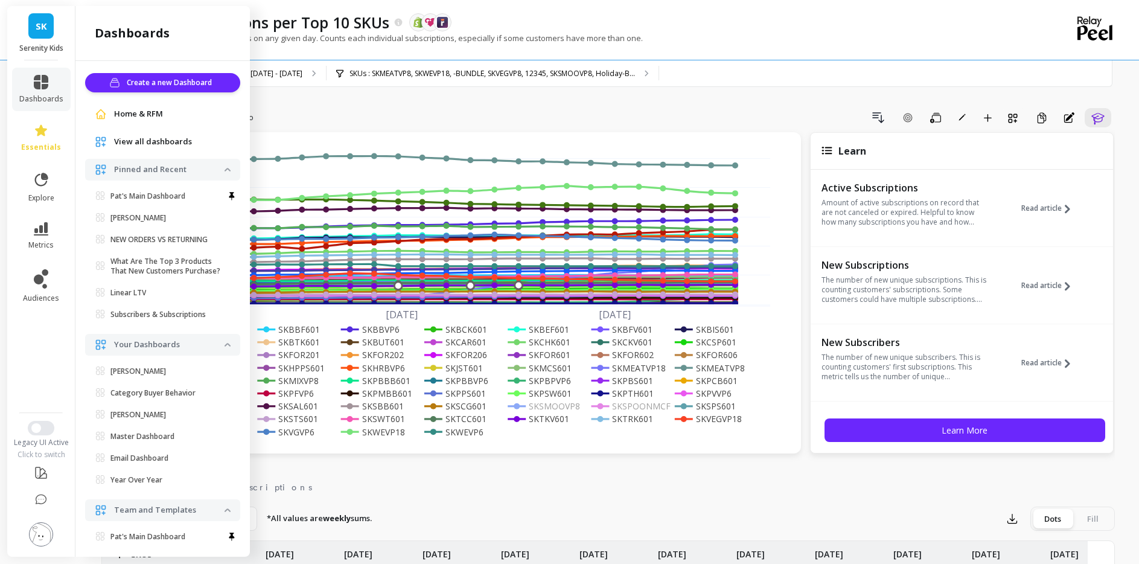
click at [158, 148] on div "View all dashboards" at bounding box center [163, 142] width 136 height 12
click at [173, 148] on span "View all dashboards" at bounding box center [153, 142] width 78 height 12
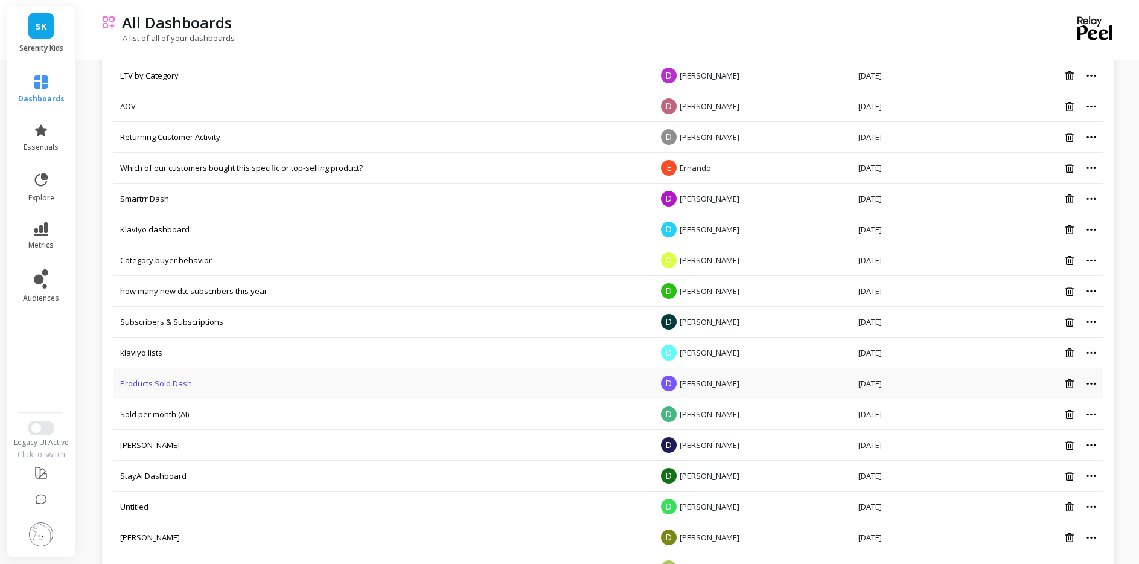
click at [177, 389] on link "Products Sold Dash" at bounding box center [156, 383] width 72 height 11
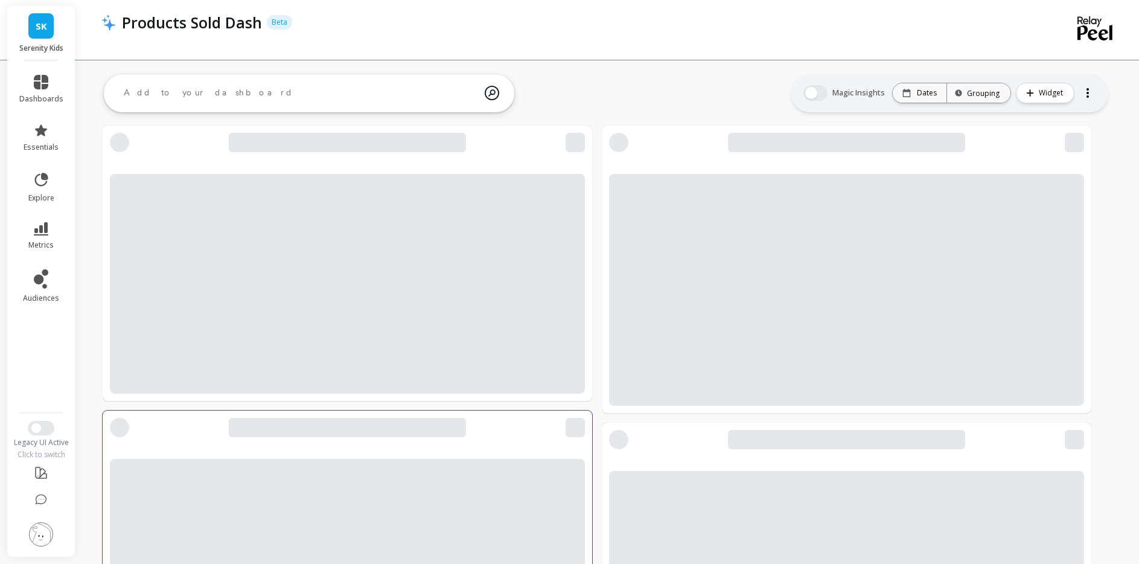
scroll to position [383, 0]
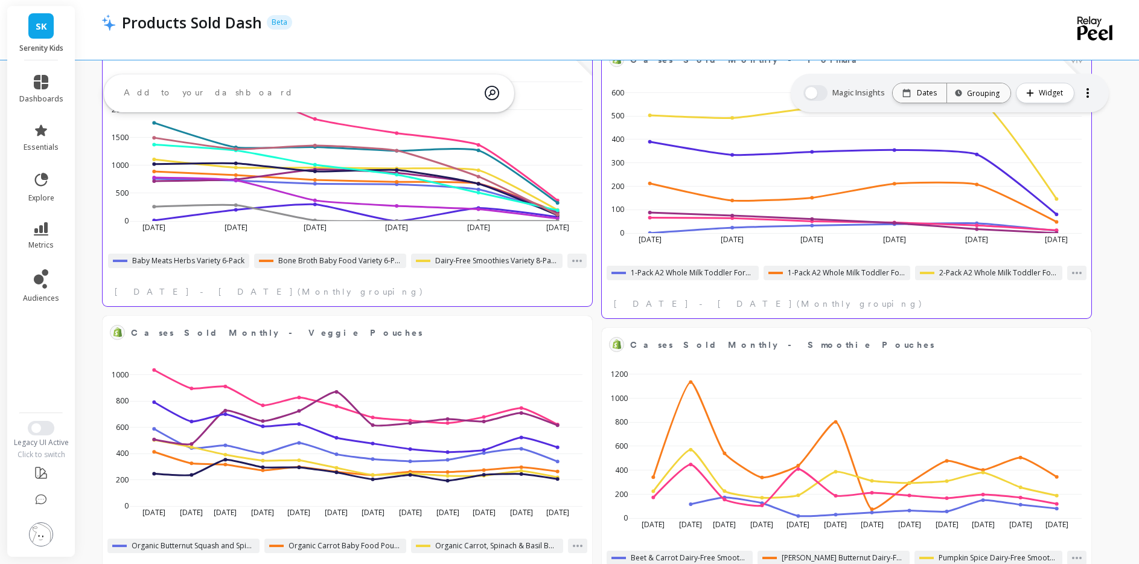
select select "sum"
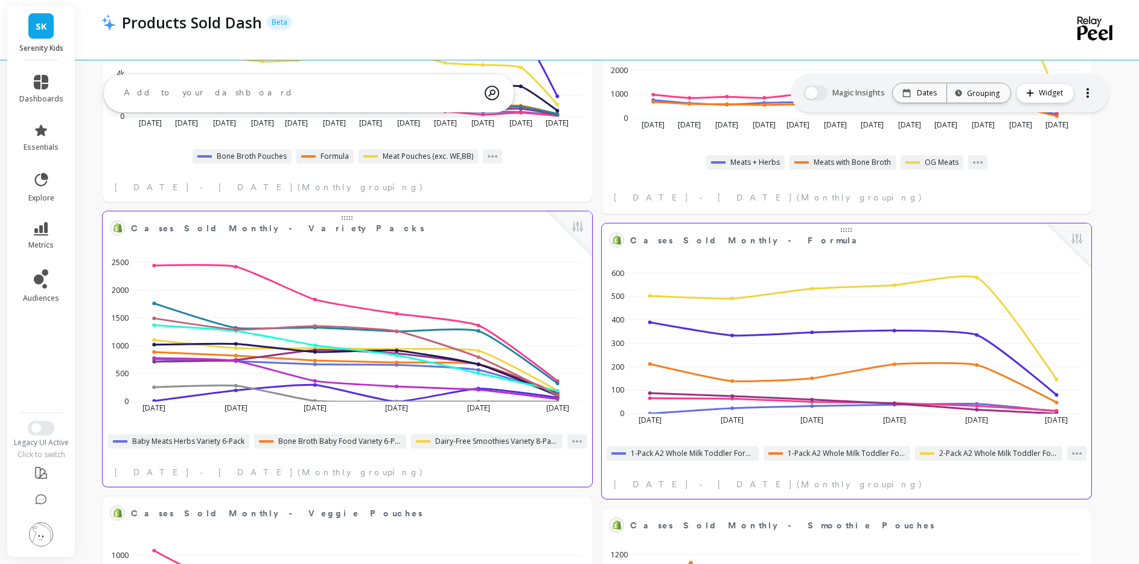
select select "sum"
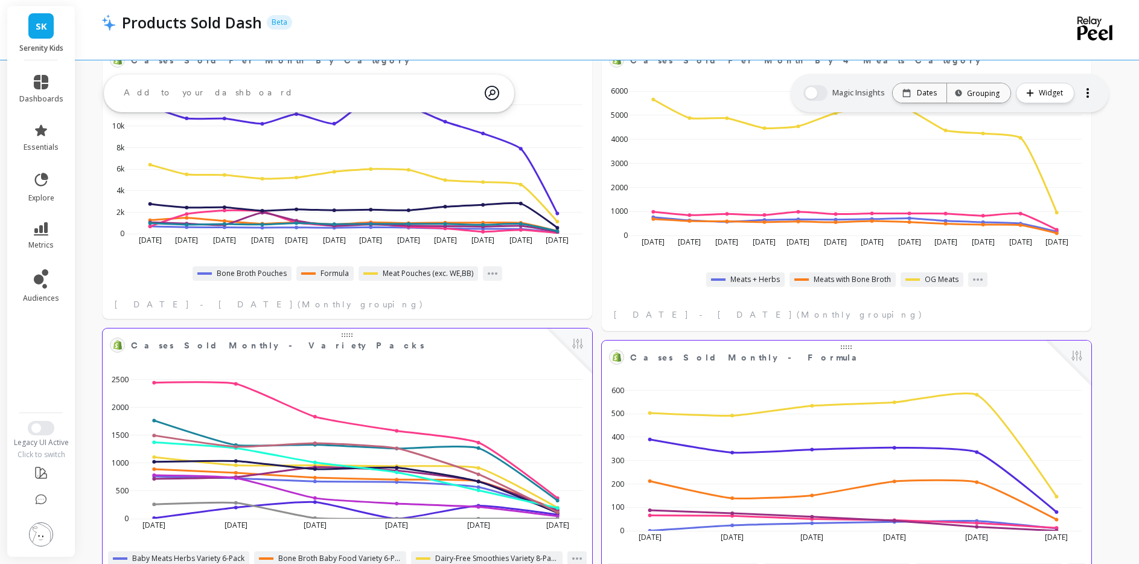
select select "sum"
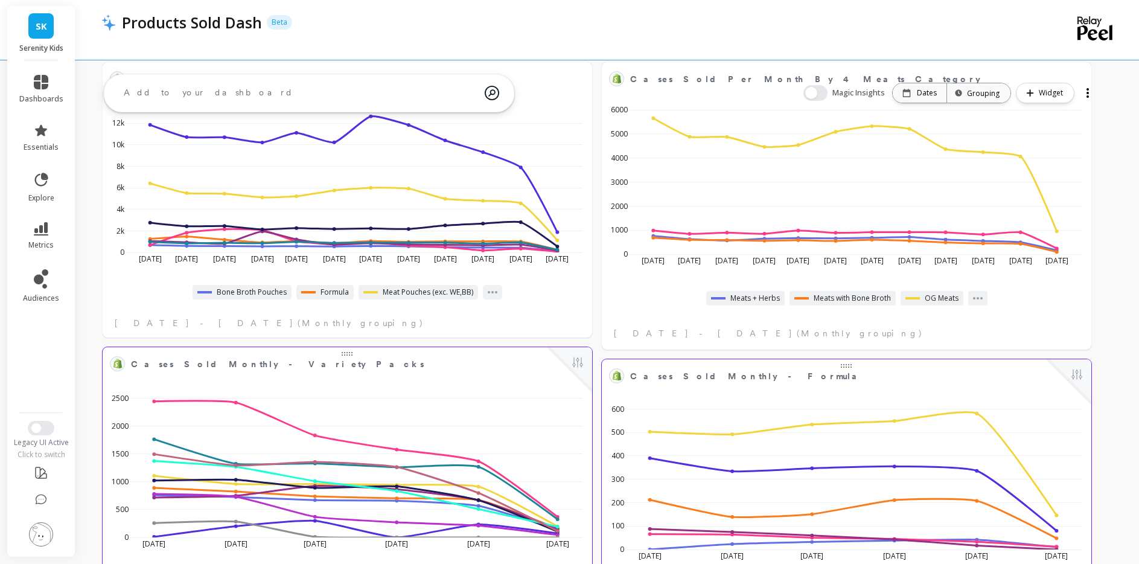
select select "sum"
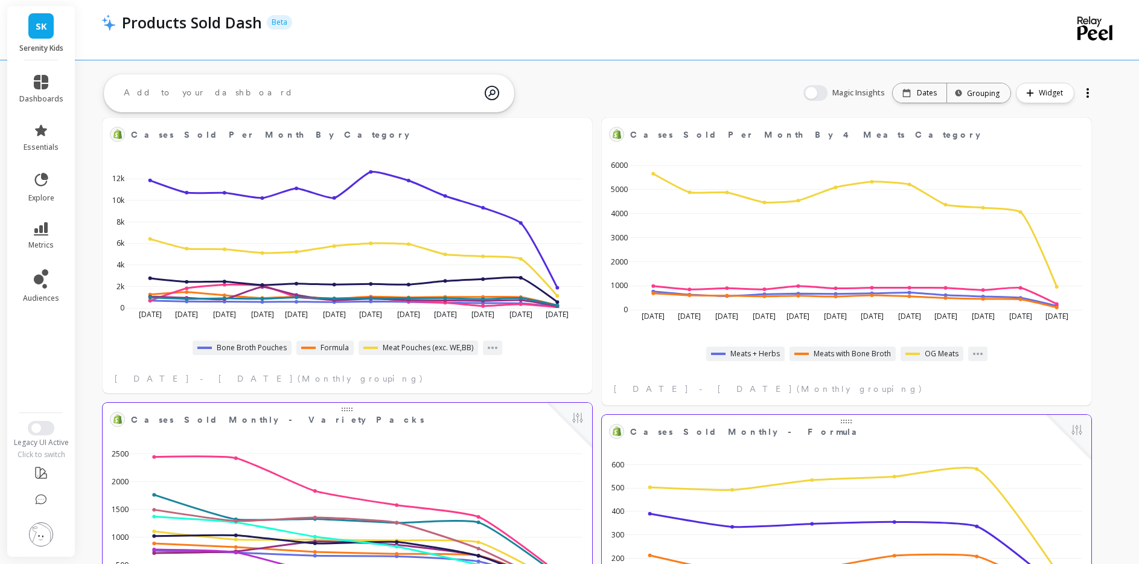
scroll to position [0, 0]
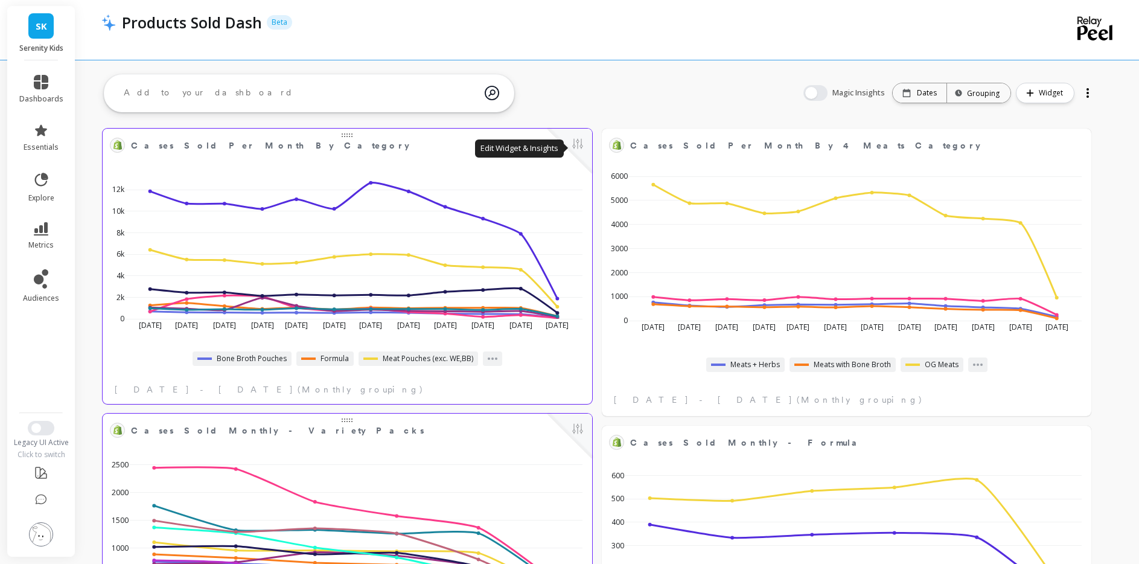
click at [585, 143] on button at bounding box center [578, 144] width 14 height 17
select select "sum"
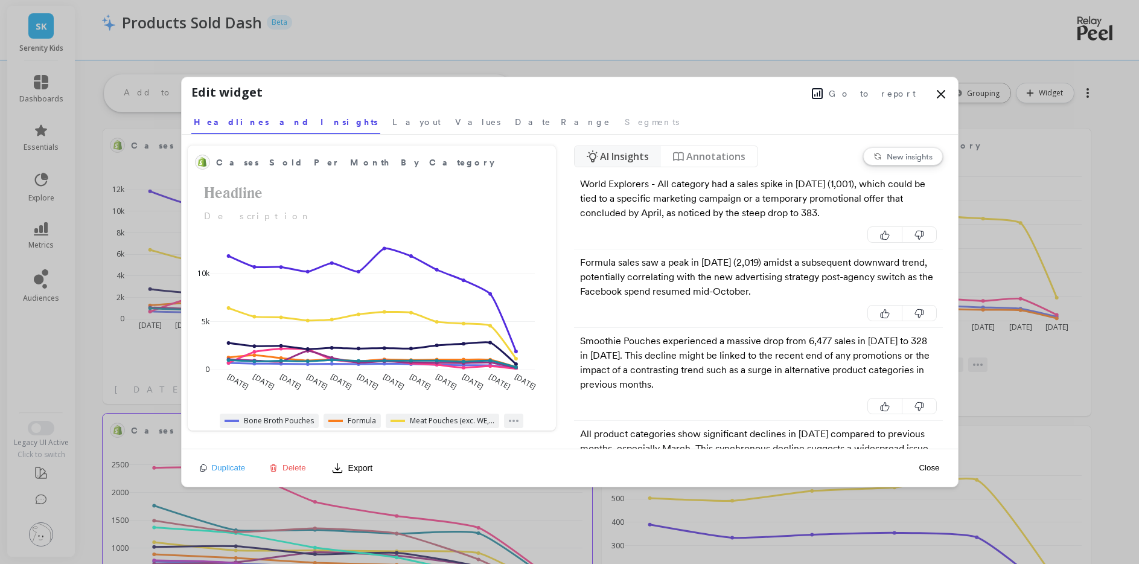
select select "sum"
click at [863, 93] on span "Go to report" at bounding box center [872, 94] width 87 height 12
select select "sum"
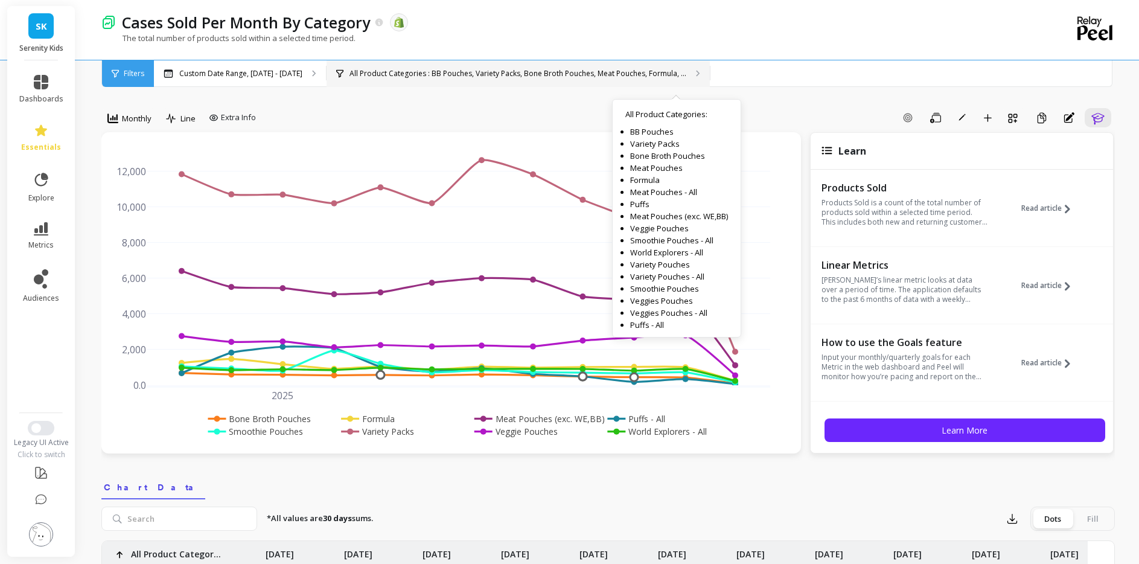
click at [687, 69] on p "All Product Categories : BB Pouches, Variety Packs, Bone Broth Pouches, Meat Po…" at bounding box center [518, 74] width 337 height 10
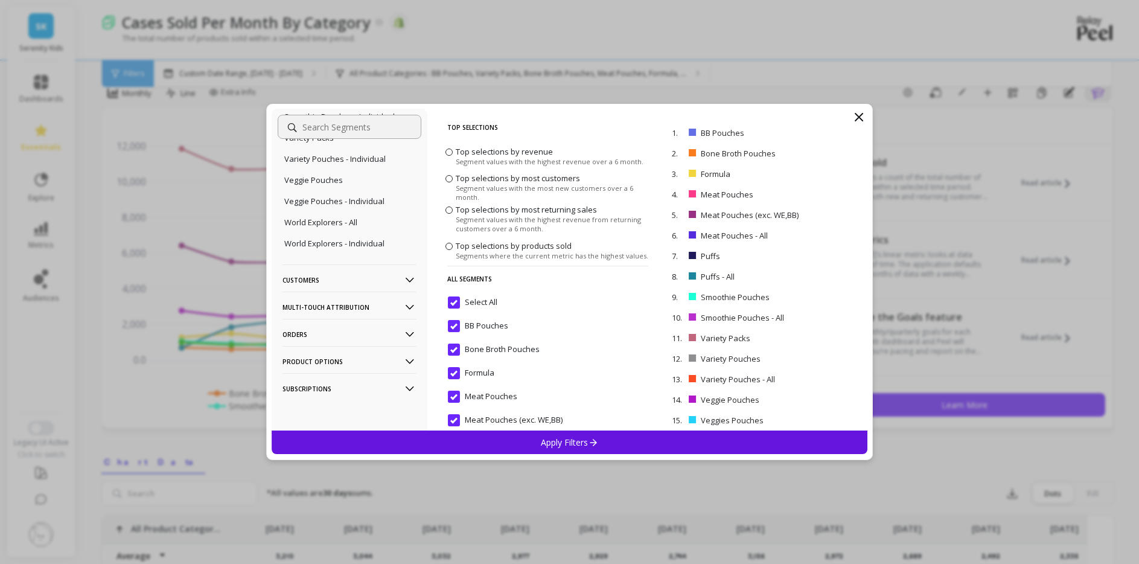
scroll to position [31, 0]
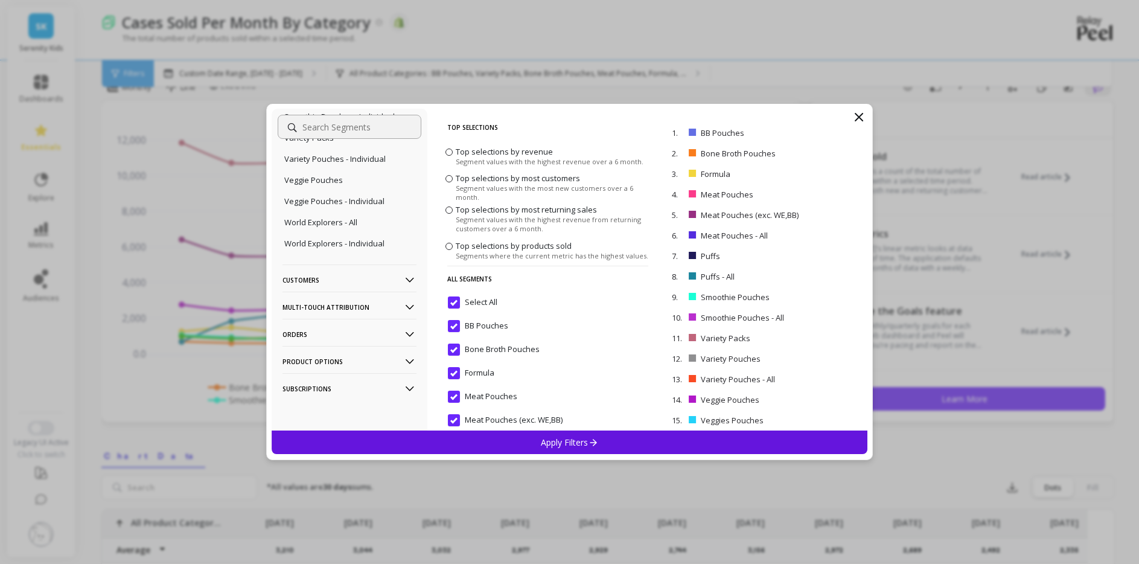
click at [354, 382] on p "Subscriptions" at bounding box center [350, 388] width 134 height 31
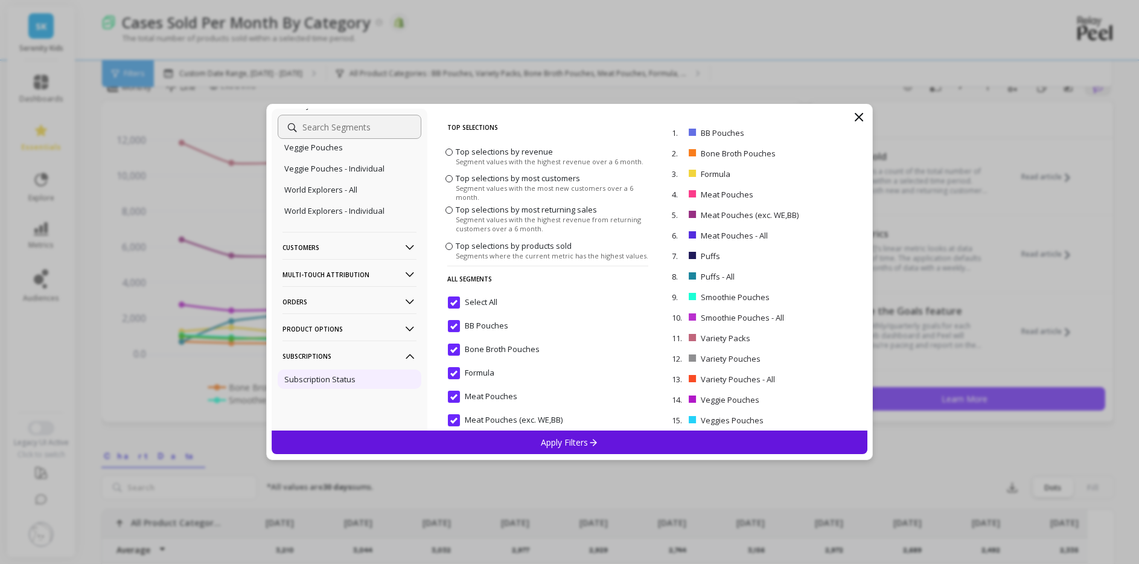
click at [354, 375] on div "Subscription Status" at bounding box center [350, 379] width 144 height 19
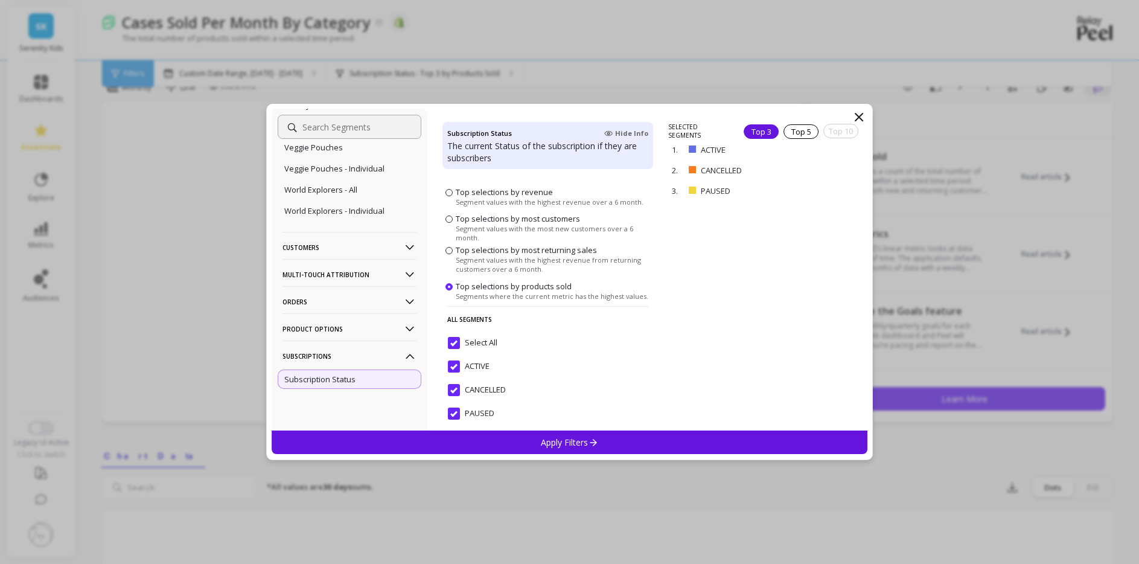
scroll to position [35, 0]
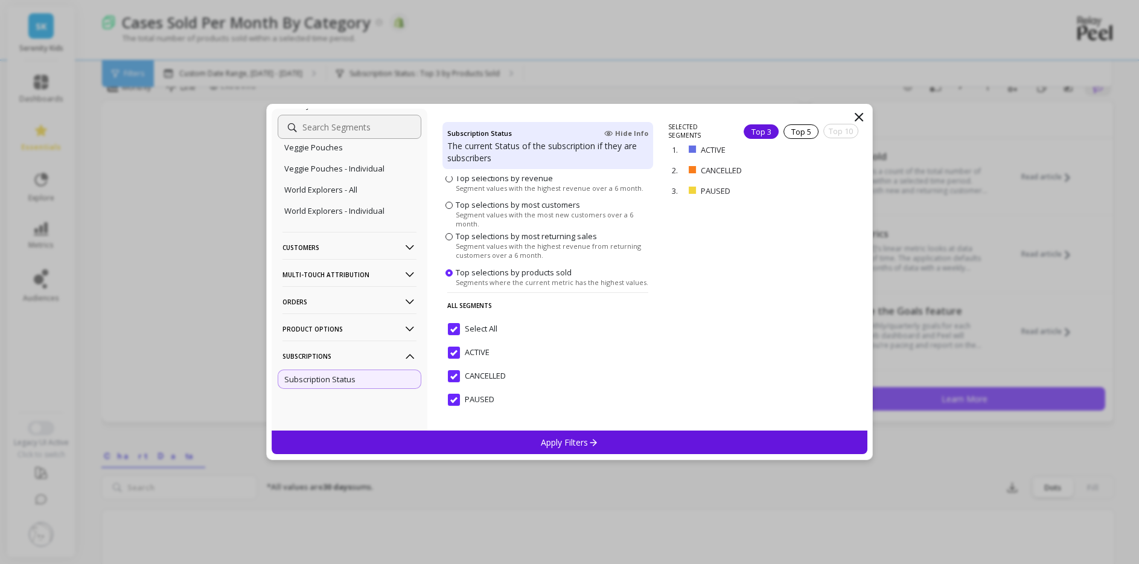
click at [457, 330] on input "Select All" at bounding box center [473, 329] width 50 height 12
click at [458, 356] on input "ACTIVE" at bounding box center [469, 353] width 42 height 12
click at [493, 441] on div "Apply Filters" at bounding box center [570, 443] width 597 height 24
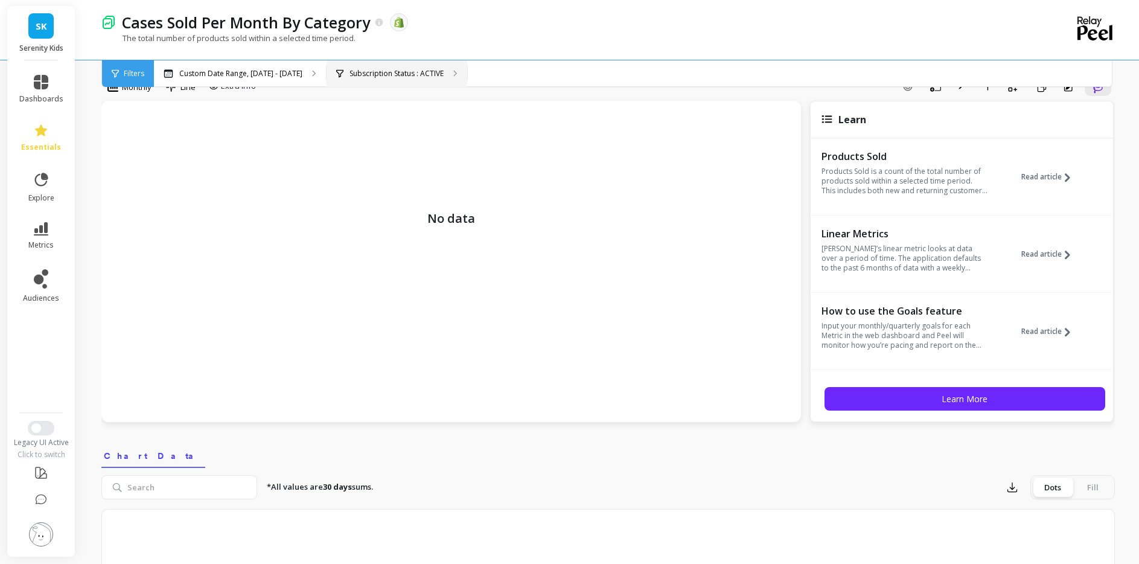
click at [444, 72] on p "Subscription Status : ACTIVE" at bounding box center [397, 74] width 94 height 10
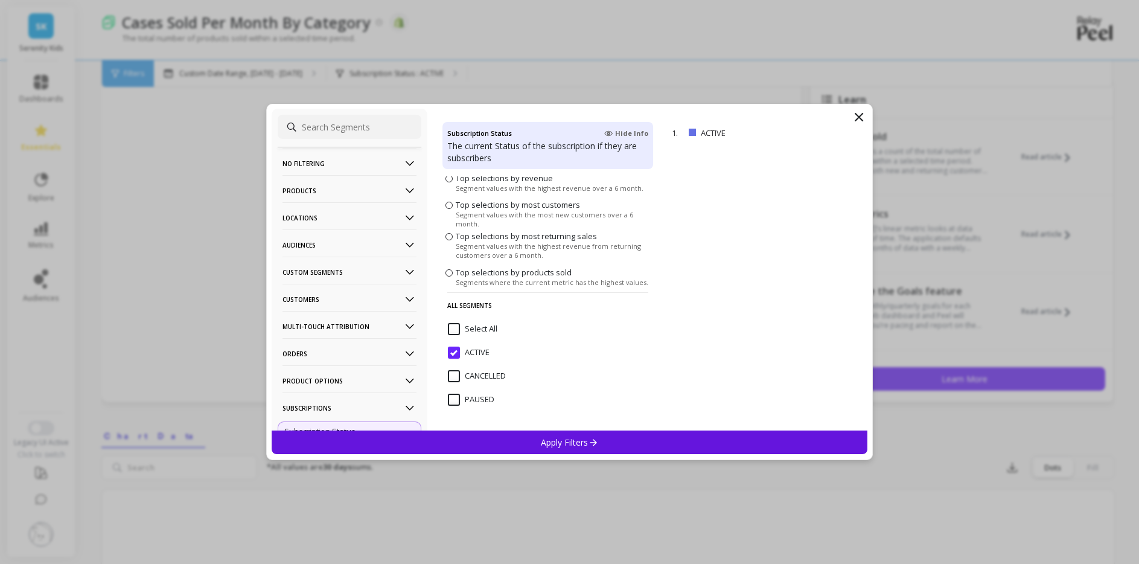
scroll to position [59, 0]
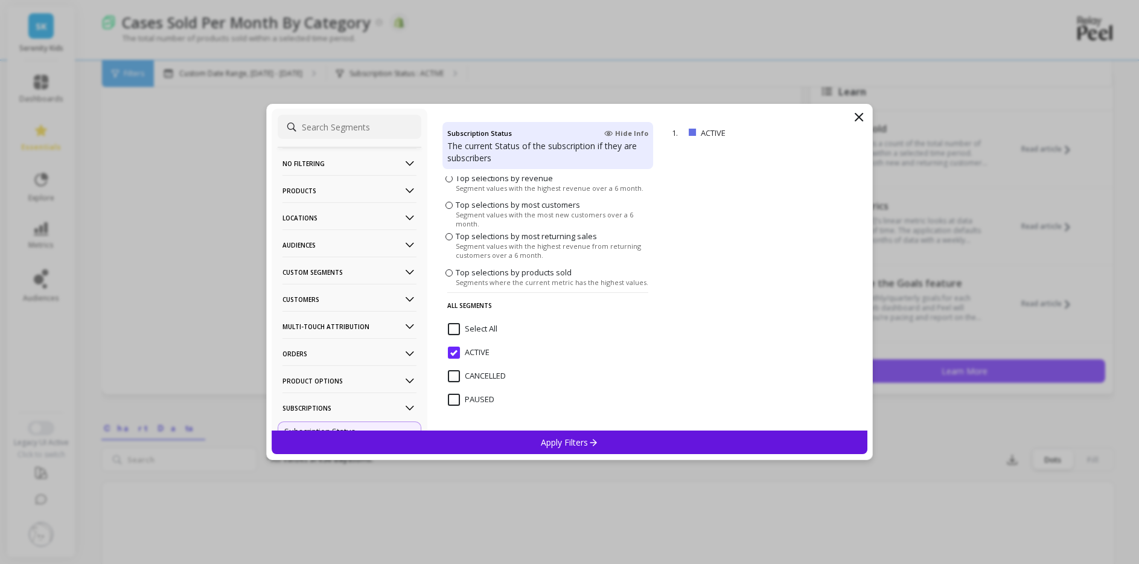
click at [449, 335] on input "Select All" at bounding box center [473, 329] width 50 height 12
click at [475, 440] on div "Apply Filters" at bounding box center [570, 443] width 597 height 24
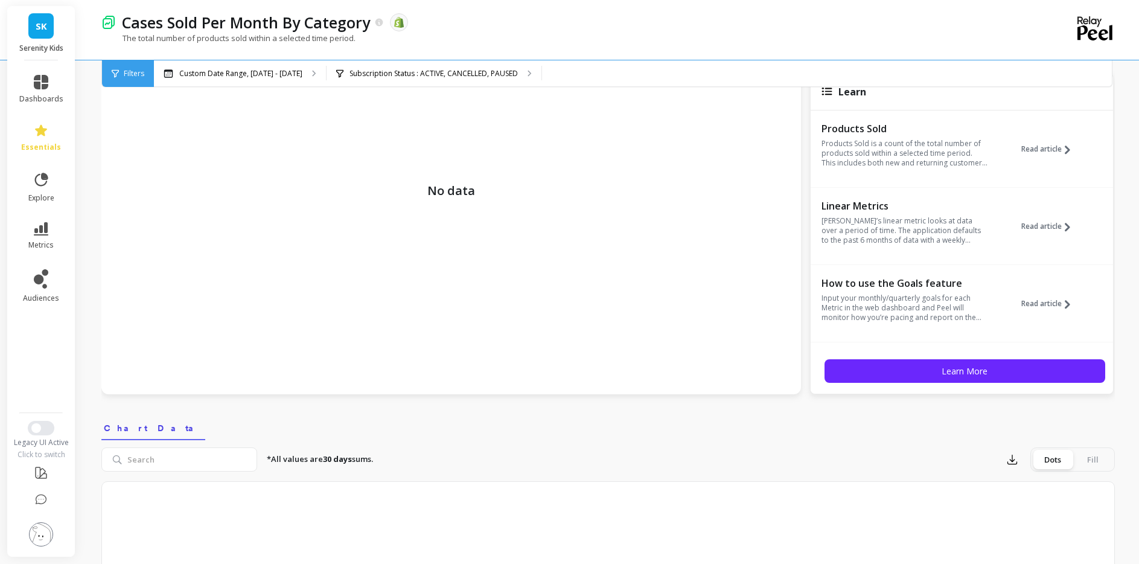
scroll to position [31, 0]
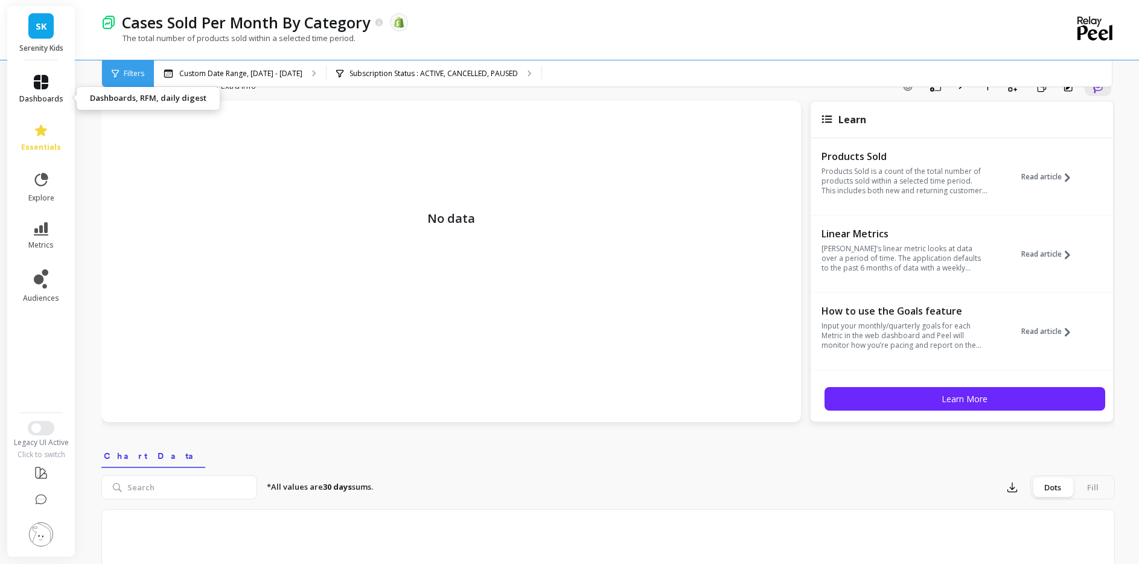
click at [48, 89] on icon at bounding box center [41, 82] width 14 height 14
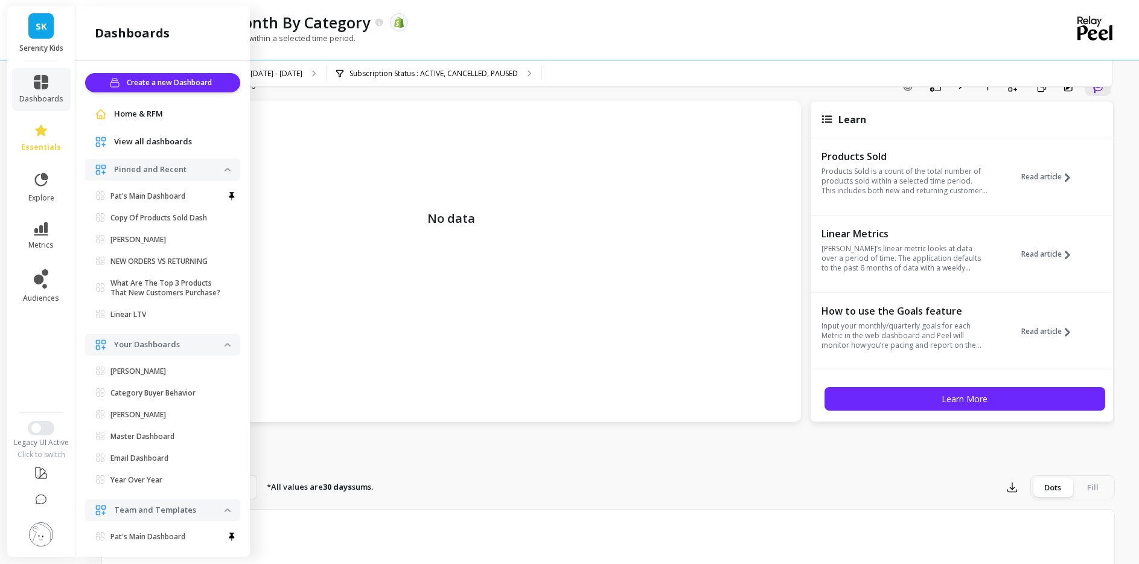
click at [168, 148] on span "View all dashboards" at bounding box center [153, 142] width 78 height 12
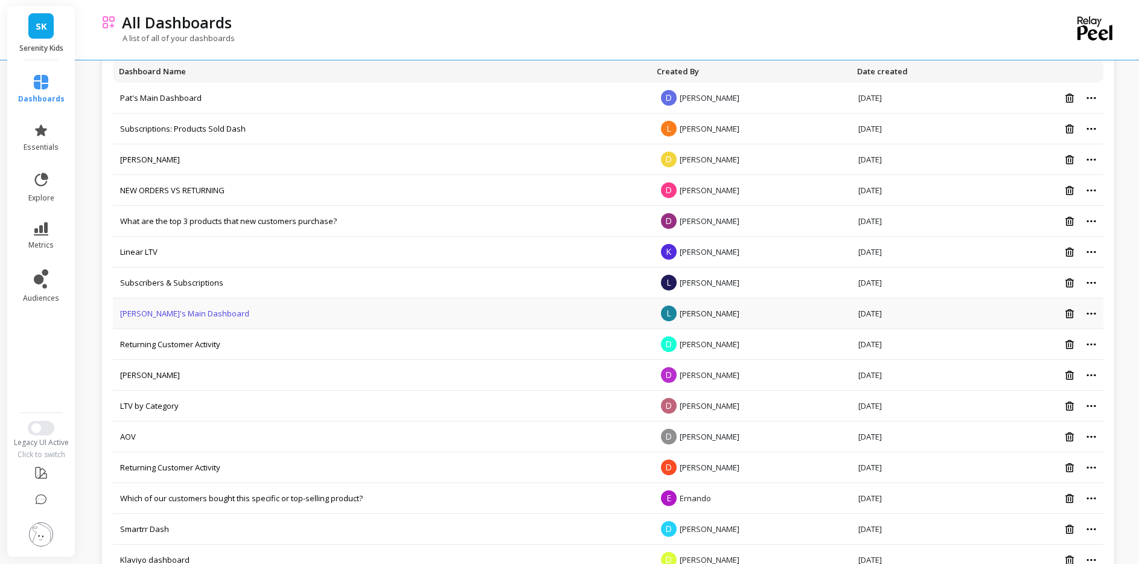
scroll to position [97, 0]
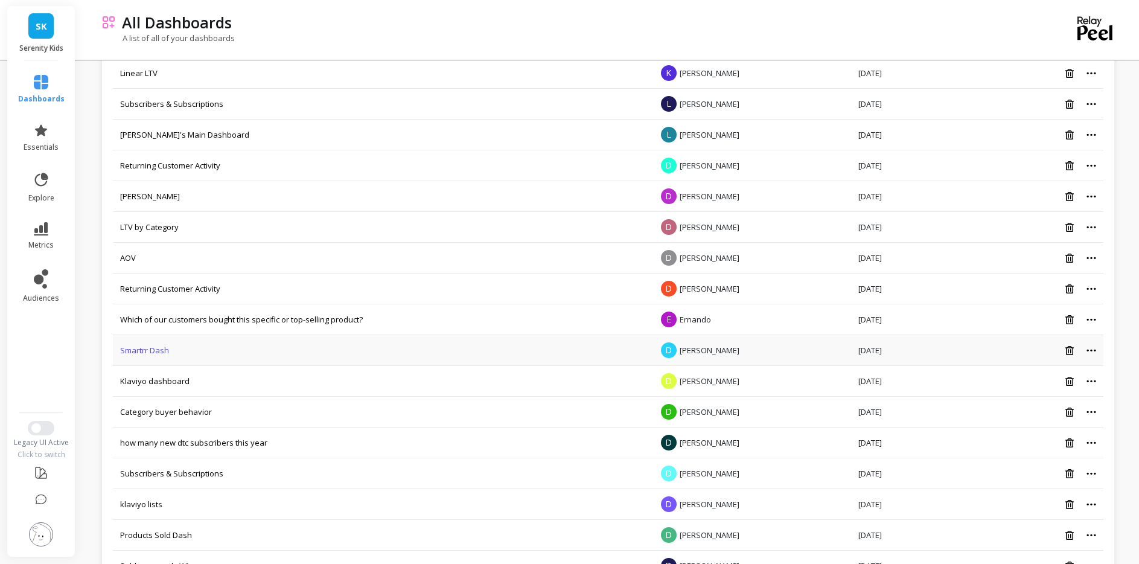
click at [169, 356] on link "Smartrr Dash" at bounding box center [144, 350] width 49 height 11
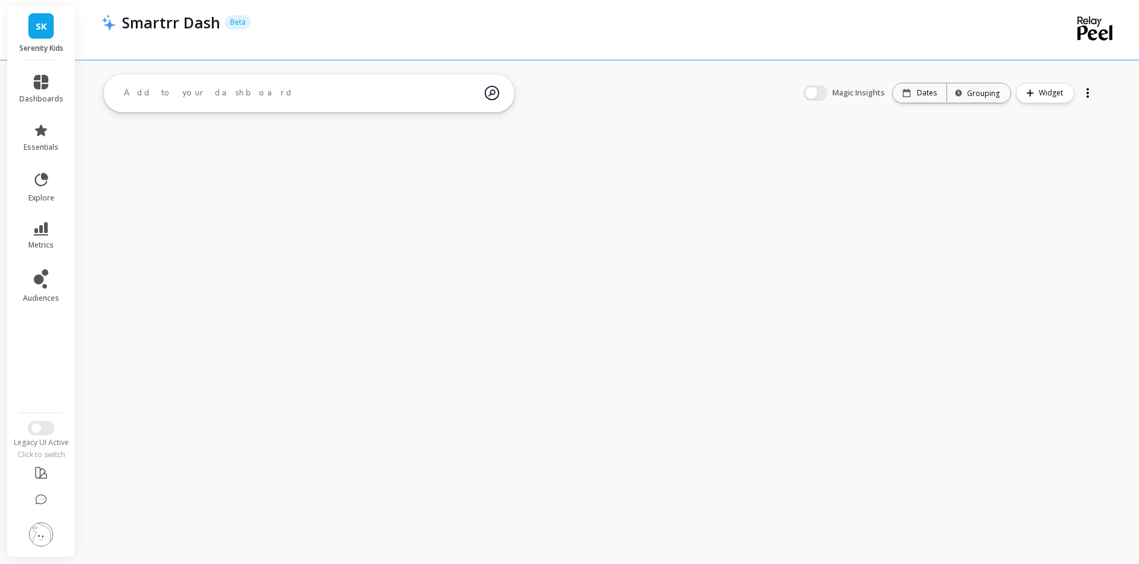
scroll to position [3, 0]
click at [43, 284] on icon at bounding box center [39, 280] width 10 height 10
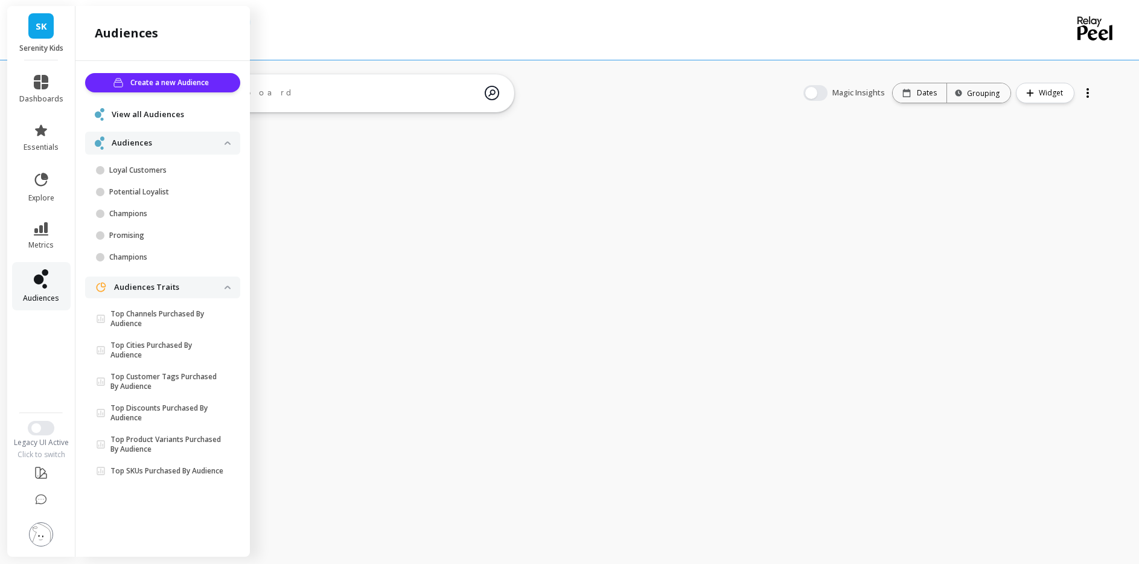
scroll to position [65, 0]
click at [48, 235] on icon at bounding box center [41, 228] width 14 height 13
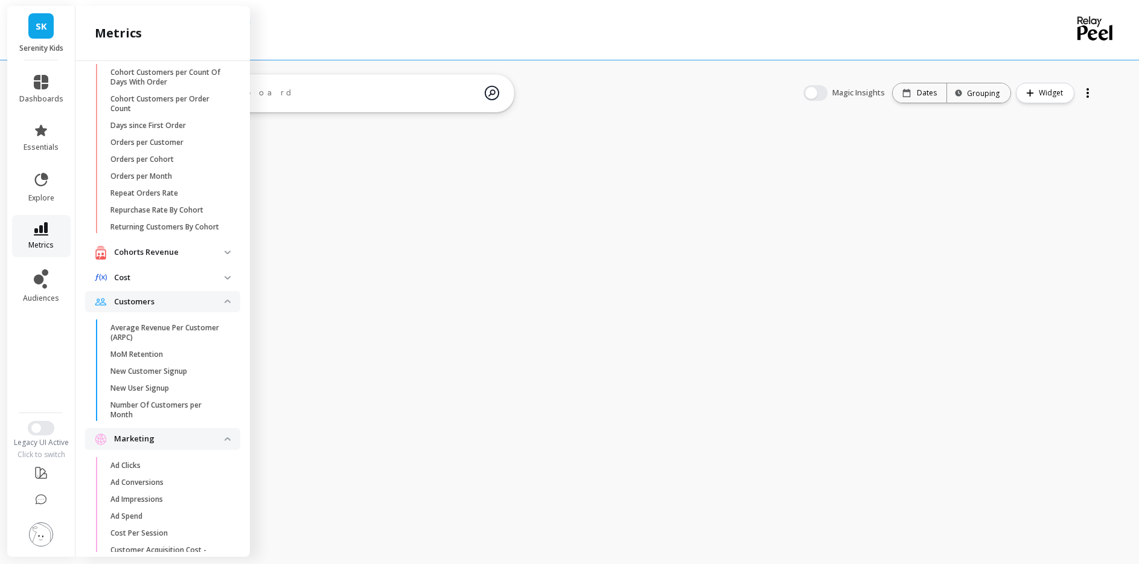
scroll to position [2275, 0]
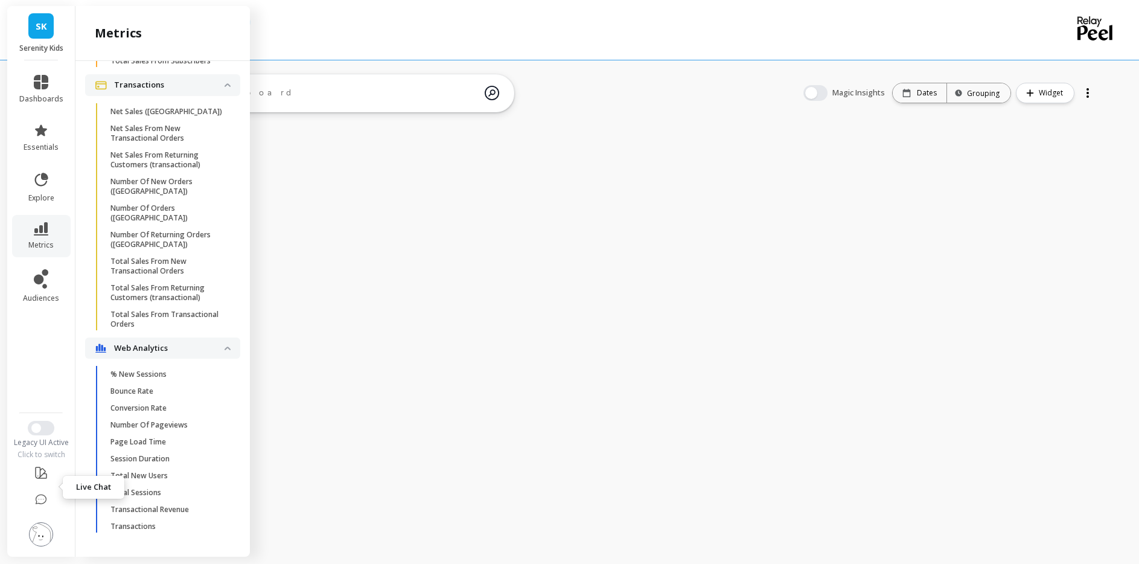
click at [47, 494] on icon at bounding box center [41, 500] width 12 height 12
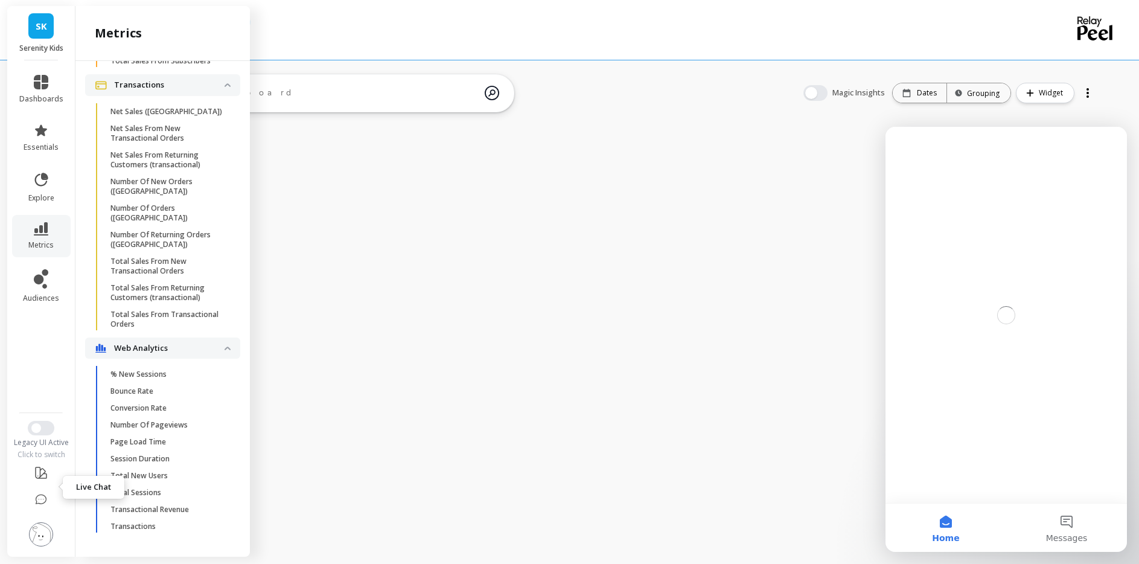
scroll to position [0, 0]
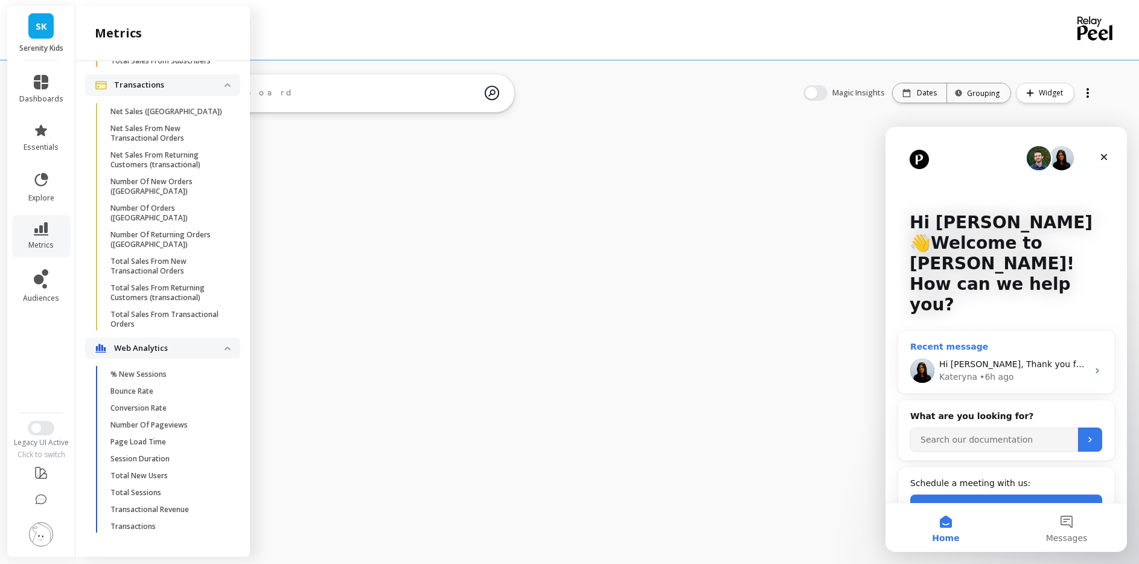
click at [1007, 358] on div "Hi [PERSON_NAME], Thank you for waiting! Your report is ready. It shows the cus…" at bounding box center [1014, 364] width 149 height 13
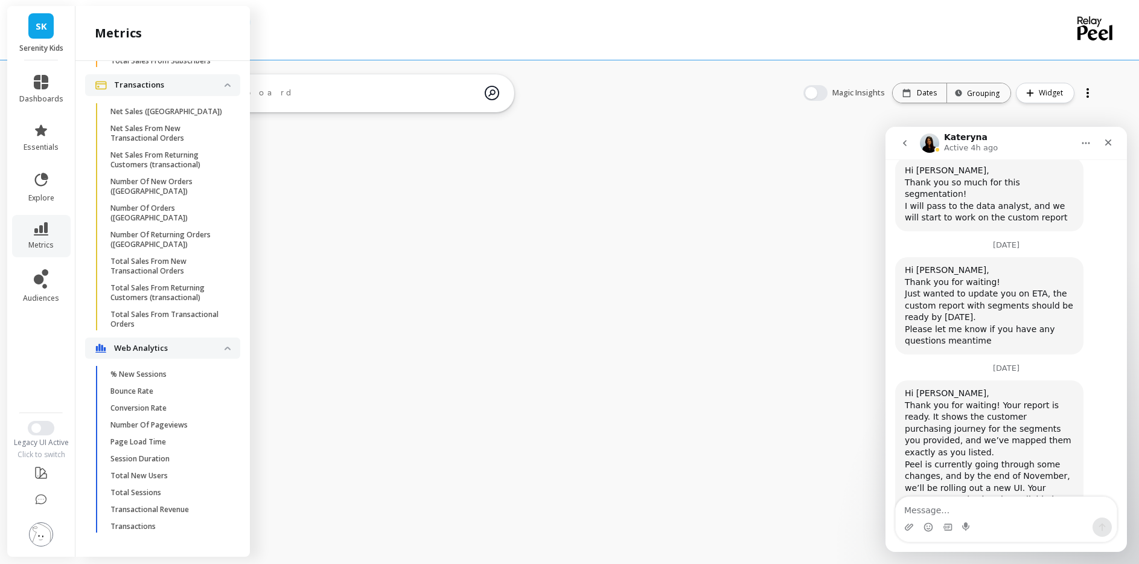
scroll to position [1621, 0]
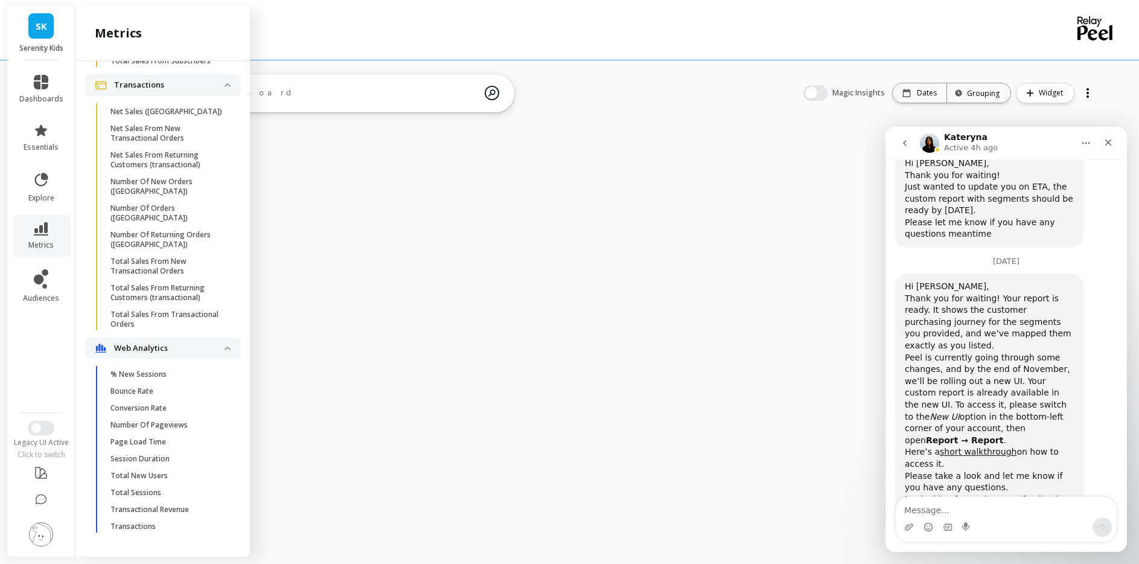
click at [929, 511] on textarea "Message…" at bounding box center [1006, 507] width 221 height 21
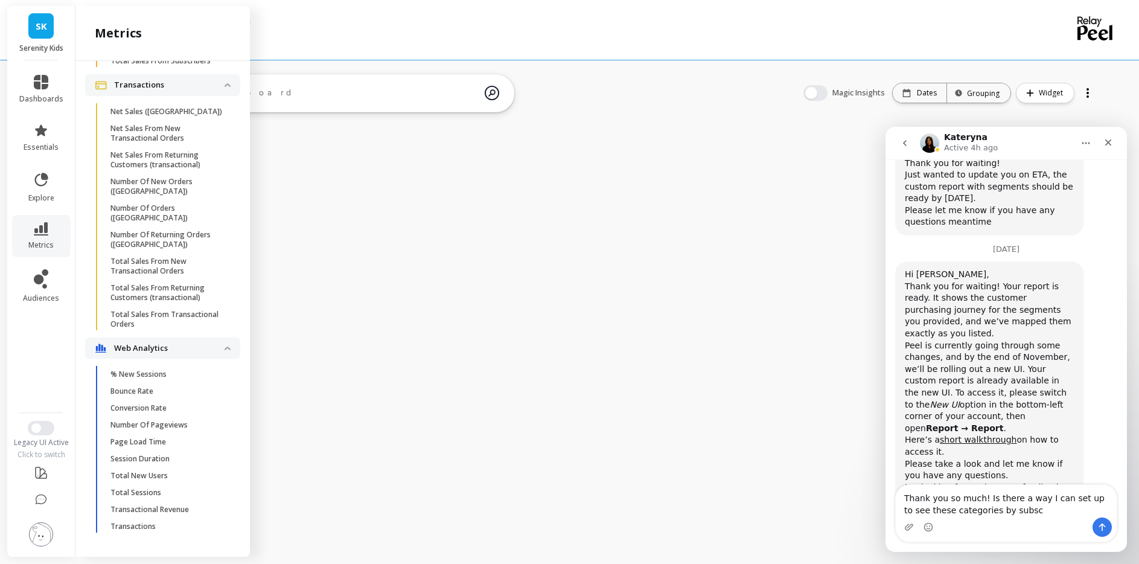
drag, startPoint x: 985, startPoint y: 498, endPoint x: 1034, endPoint y: 511, distance: 50.5
click at [1034, 511] on textarea "Thank you so much! Is there a way I can set up to see these categories by subsc" at bounding box center [1006, 501] width 221 height 33
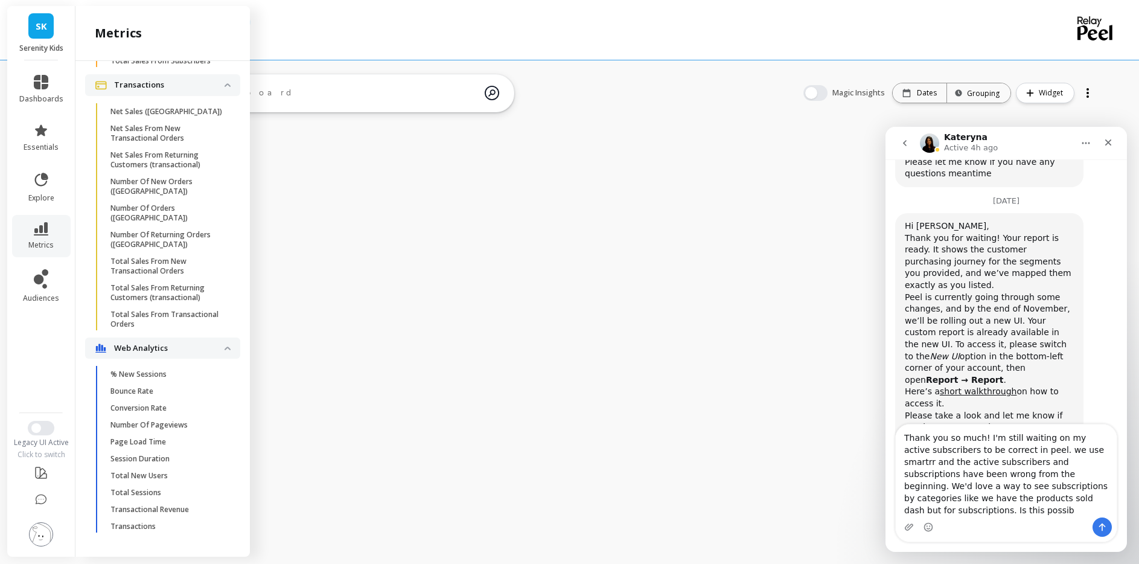
scroll to position [1693, 0]
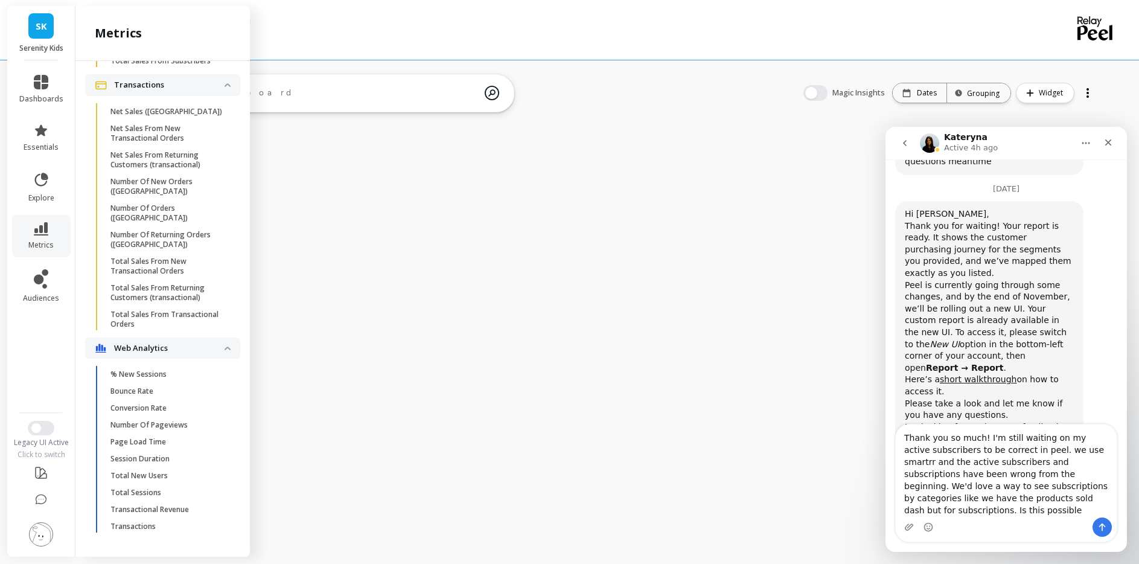
type textarea "Thank you so much! I'm still waiting on my active subscribers to be correct in …"
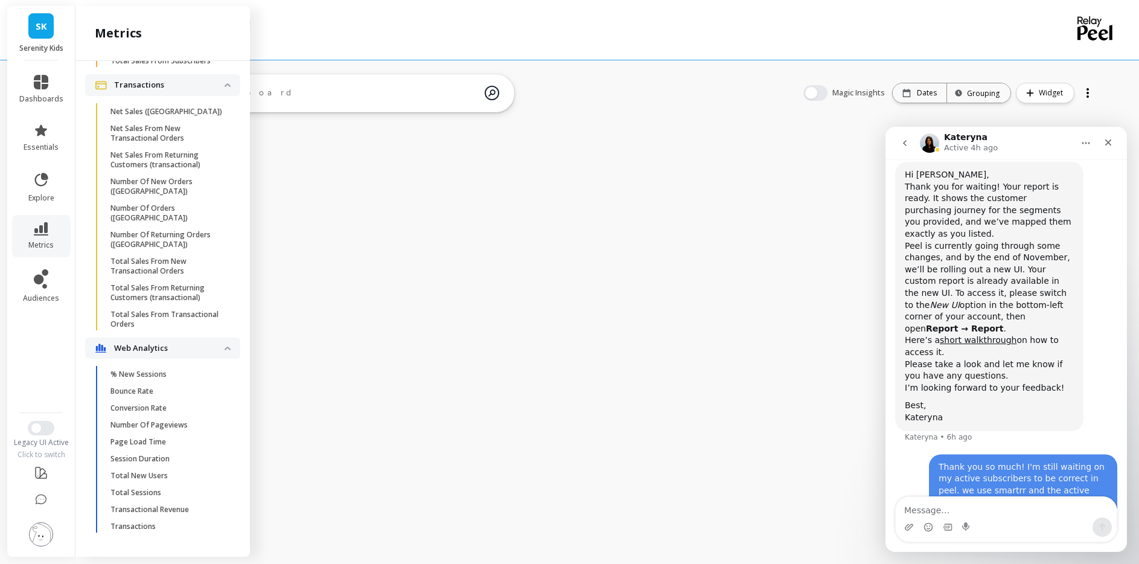
scroll to position [1740, 0]
